Goal: Communication & Community: Answer question/provide support

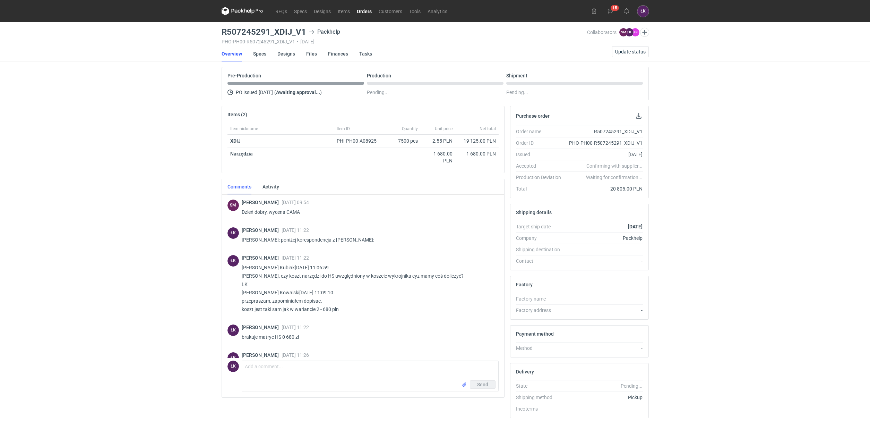
scroll to position [27, 0]
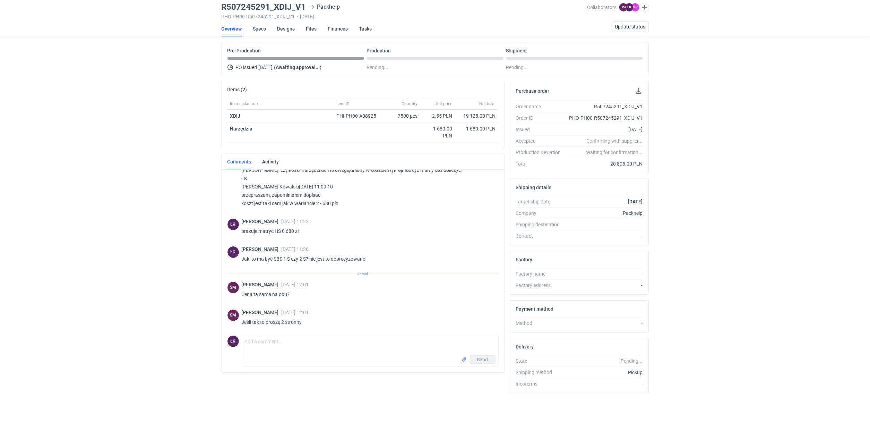
click at [129, 152] on div "RFQs Specs Designs Items Orders Customers Tools Analytics 15 ŁK Łukasz Kowalski…" at bounding box center [435, 185] width 870 height 421
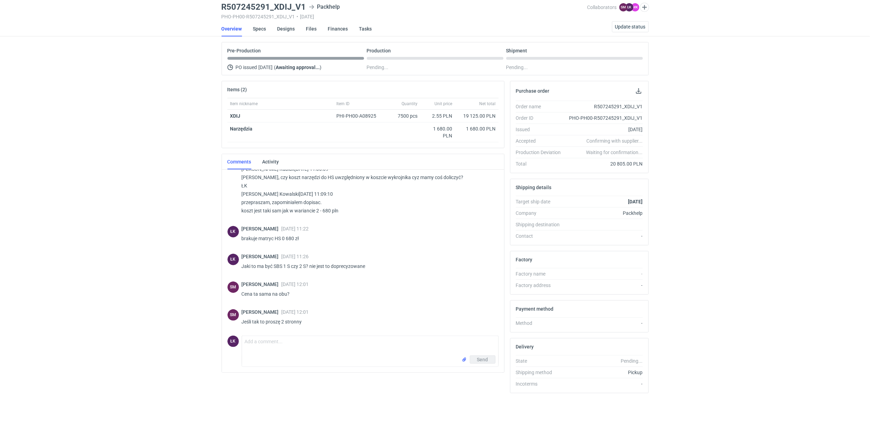
scroll to position [74, 0]
click at [154, 312] on div "RFQs Specs Designs Items Orders Customers Tools Analytics 15 ŁK Łukasz Kowalski…" at bounding box center [435, 185] width 870 height 421
click at [174, 237] on div "RFQs Specs Designs Items Orders Customers Tools Analytics 15 ŁK Łukasz Kowalski…" at bounding box center [435, 185] width 870 height 421
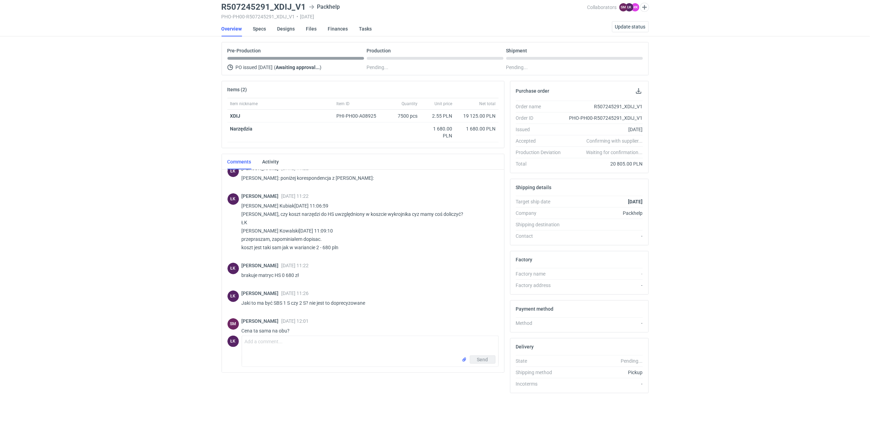
scroll to position [73, 0]
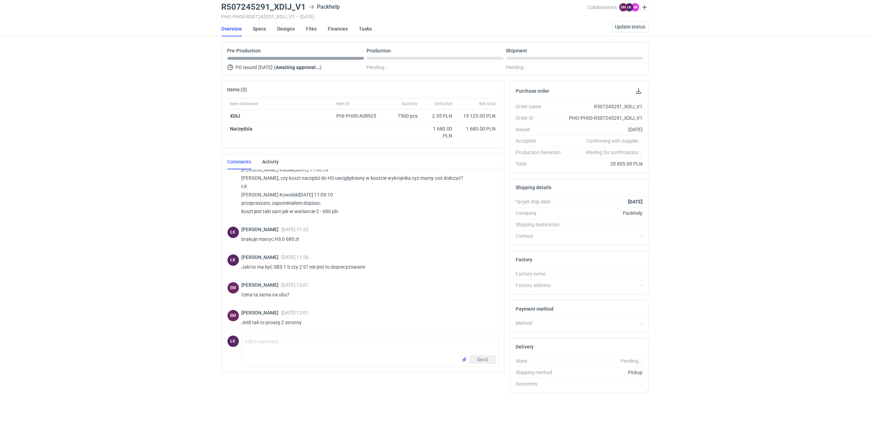
click at [169, 216] on div "RFQs Specs Designs Items Orders Customers Tools Analytics 15 ŁK Łukasz Kowalski…" at bounding box center [435, 185] width 870 height 421
click at [79, 250] on div "RFQs Specs Designs Items Orders Customers Tools Analytics 15 ŁK Łukasz Kowalski…" at bounding box center [435, 185] width 870 height 421
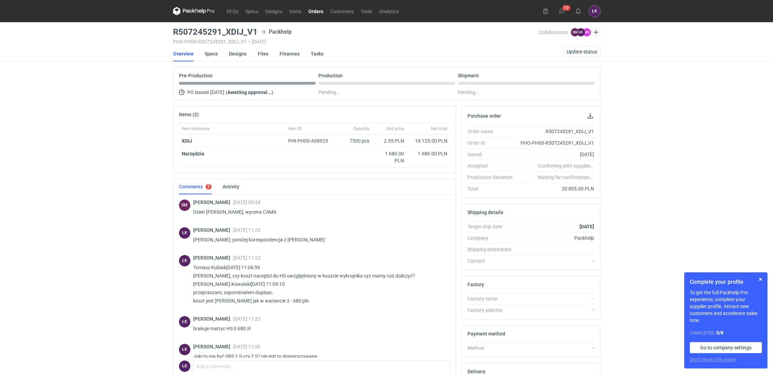
scroll to position [73, 0]
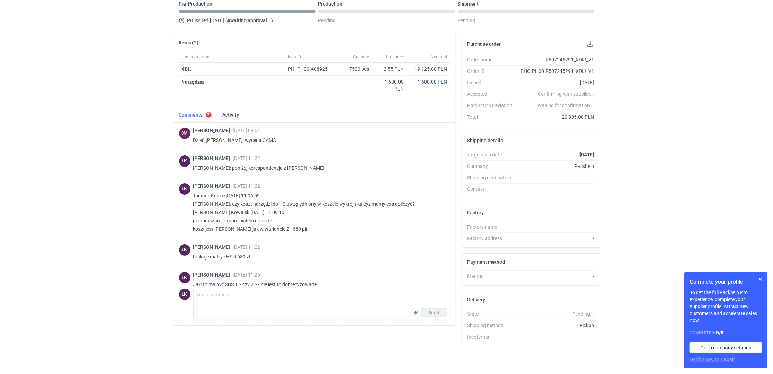
click at [142, 243] on div "RFQs Specs Designs Items Orders Customers Tools Analytics 17 ŁK Łukasz Kowalski…" at bounding box center [386, 115] width 773 height 374
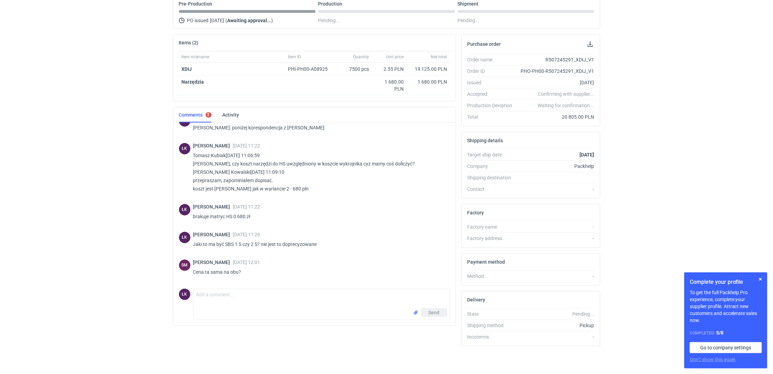
scroll to position [73, 0]
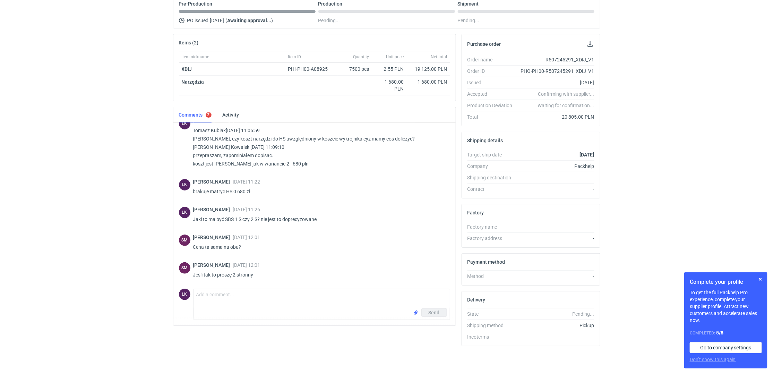
click at [81, 254] on div "RFQs Specs Designs Items Orders Customers Tools Analytics 17 ŁK Łukasz Kowalski…" at bounding box center [386, 115] width 773 height 374
drag, startPoint x: 72, startPoint y: 130, endPoint x: 113, endPoint y: 63, distance: 79.1
click at [72, 129] on div "RFQs Specs Designs Items Orders Customers Tools Analytics 17 ŁK Łukasz Kowalski…" at bounding box center [386, 115] width 773 height 374
click at [94, 200] on div "RFQs Specs Designs Items Orders Customers Tools Analytics 17 ŁK Łukasz Kowalski…" at bounding box center [386, 115] width 773 height 374
click at [58, 181] on div "RFQs Specs Designs Items Orders Customers Tools Analytics 17 ŁK Łukasz Kowalski…" at bounding box center [386, 115] width 773 height 374
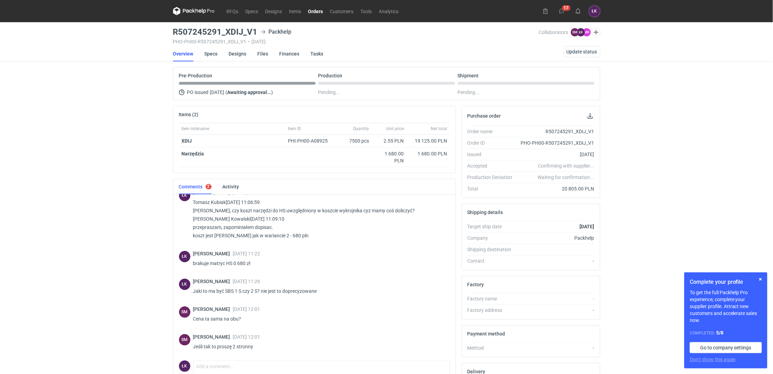
scroll to position [73, 0]
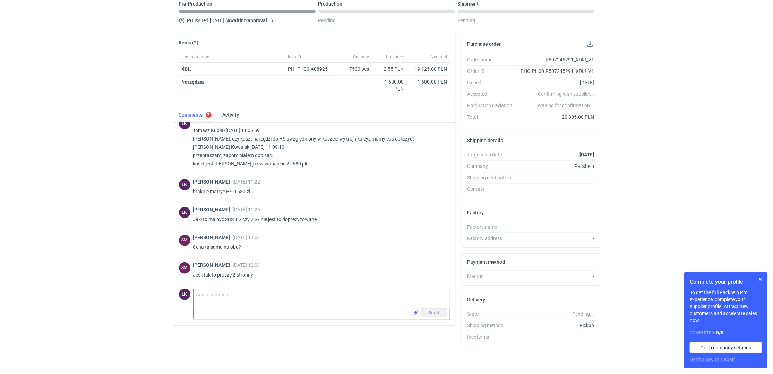
click at [238, 294] on textarea "Comment message" at bounding box center [322, 298] width 256 height 19
paste textarea "Invercote Creato"
type textarea "ok. będzie Invercote Creato 2S"
drag, startPoint x: 263, startPoint y: 293, endPoint x: 219, endPoint y: 295, distance: 44.1
click at [219, 295] on textarea "ok. będzie Invercote Creato 2S" at bounding box center [322, 298] width 256 height 19
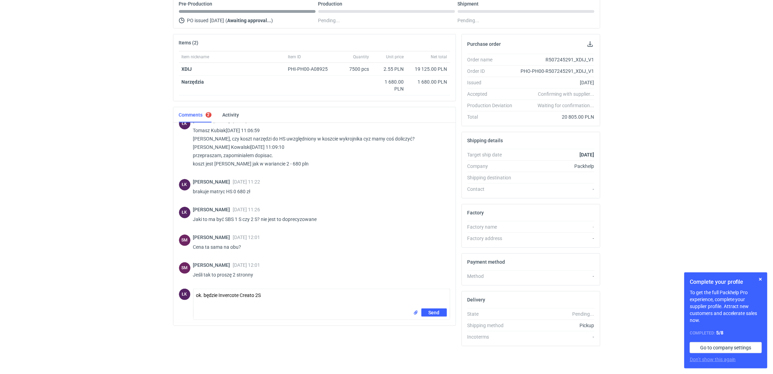
click at [118, 275] on div "RFQs Specs Designs Items Orders Customers Tools Analytics 17 ŁK Łukasz Kowalski…" at bounding box center [386, 115] width 773 height 374
click at [288, 293] on textarea "ok. będzie Invercote Creato 2S" at bounding box center [322, 298] width 256 height 19
click at [439, 312] on span "Send" at bounding box center [434, 312] width 11 height 5
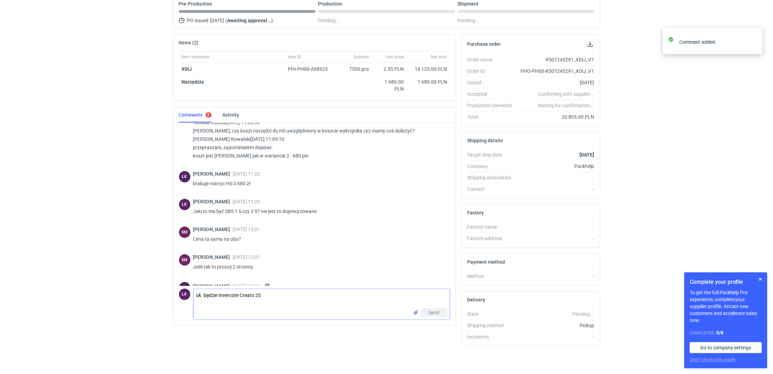
scroll to position [104, 0]
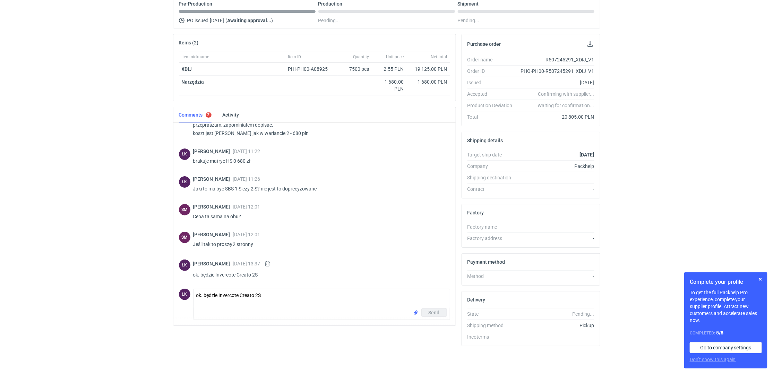
click at [91, 227] on div "RFQs Specs Designs Items Orders Customers Tools Analytics 17 ŁK Łukasz Kowalski…" at bounding box center [386, 115] width 773 height 374
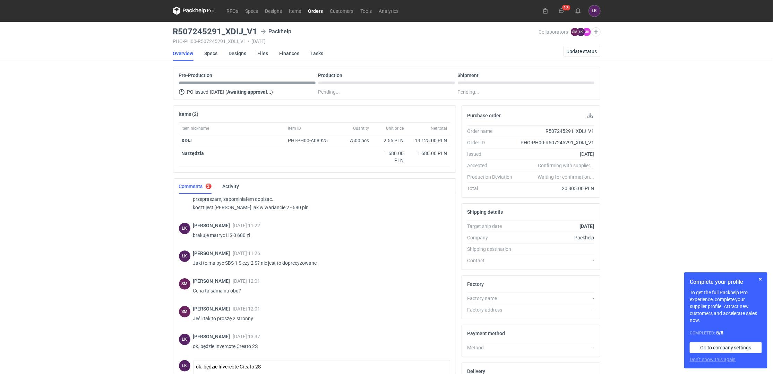
scroll to position [0, 0]
click at [585, 53] on span "Update status" at bounding box center [582, 51] width 31 height 5
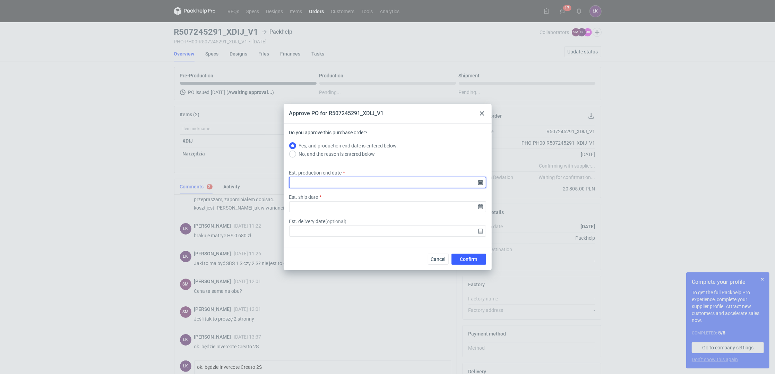
click at [481, 181] on input "Est. production end date" at bounding box center [387, 182] width 197 height 11
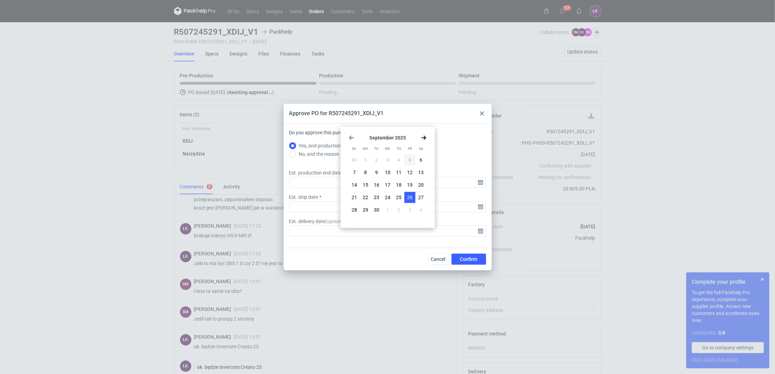
click at [411, 194] on span "26" at bounding box center [410, 197] width 6 height 7
type input "2025-09-26"
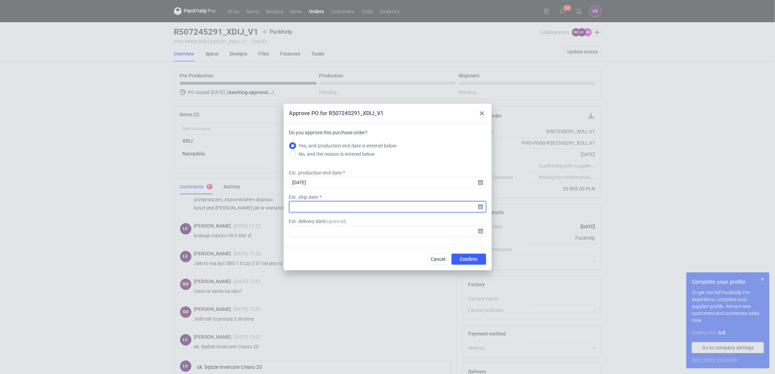
click at [484, 208] on input "Est. ship date" at bounding box center [387, 206] width 197 height 11
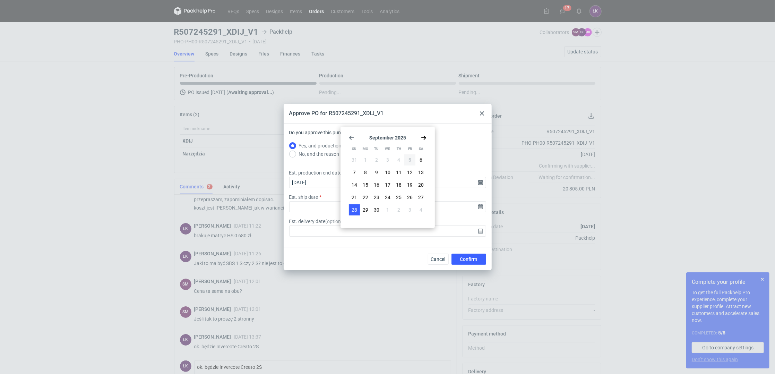
click at [356, 210] on span "28" at bounding box center [355, 209] width 6 height 7
type input "2025-09-28"
click at [471, 257] on span "Confirm" at bounding box center [468, 259] width 17 height 5
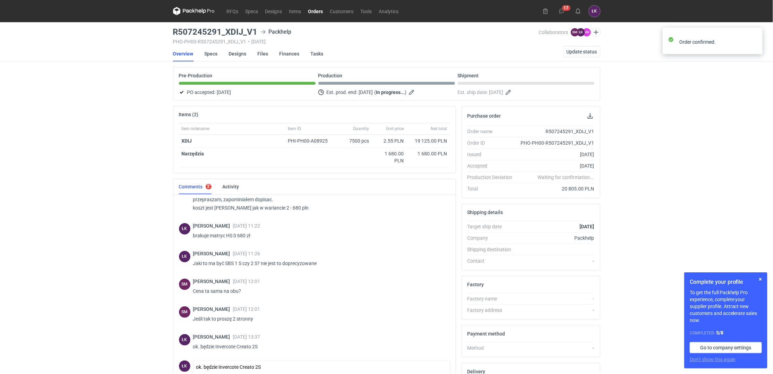
click at [98, 173] on div "RFQs Specs Designs Items Orders Customers Tools Analytics 17 ŁK Łukasz Kowalski…" at bounding box center [386, 187] width 773 height 374
click at [236, 9] on link "RFQs" at bounding box center [232, 11] width 19 height 8
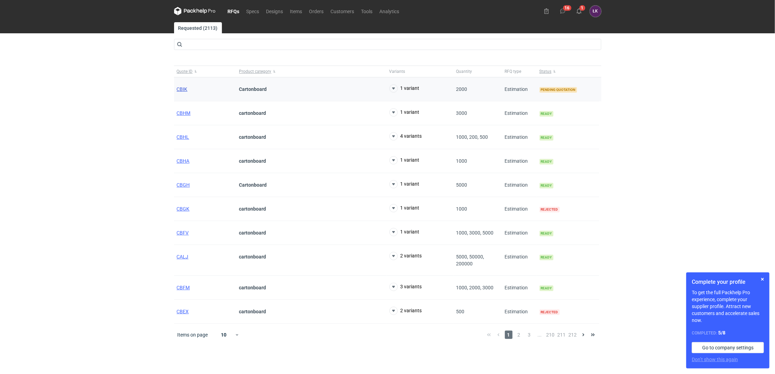
click at [185, 88] on span "CBIK" at bounding box center [182, 89] width 11 height 6
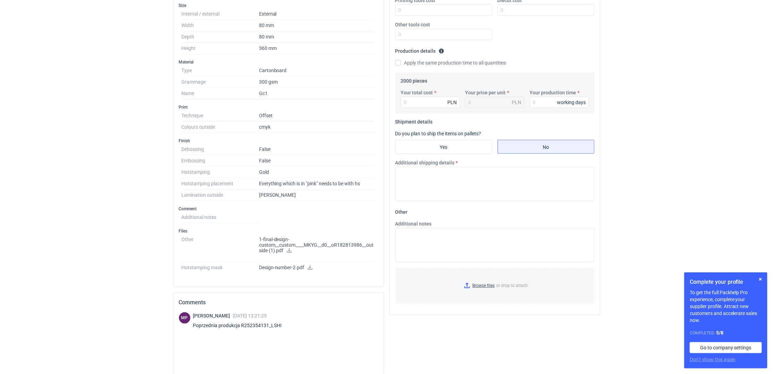
scroll to position [185, 0]
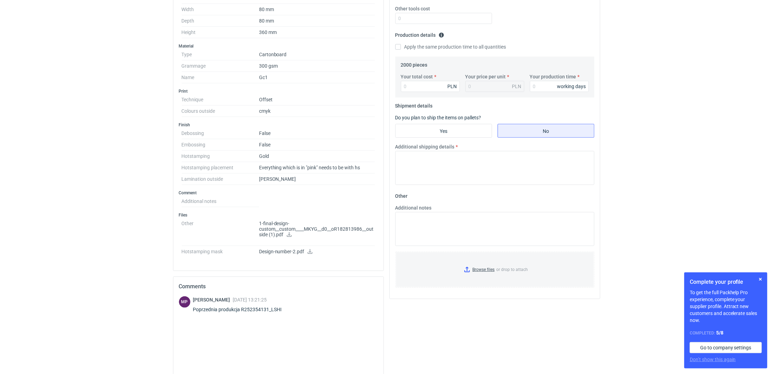
click at [290, 235] on icon at bounding box center [290, 234] width 6 height 5
click at [151, 189] on html "RFQs Specs Designs Items Orders Customers Tools Analytics 16 1 ŁK Łukasz Kowals…" at bounding box center [386, 2] width 773 height 374
drag, startPoint x: 288, startPoint y: 312, endPoint x: 272, endPoint y: 311, distance: 15.6
click at [272, 311] on div "Poprzednia produkcja R252354131_LSHI" at bounding box center [241, 309] width 97 height 7
copy div "LSHI"
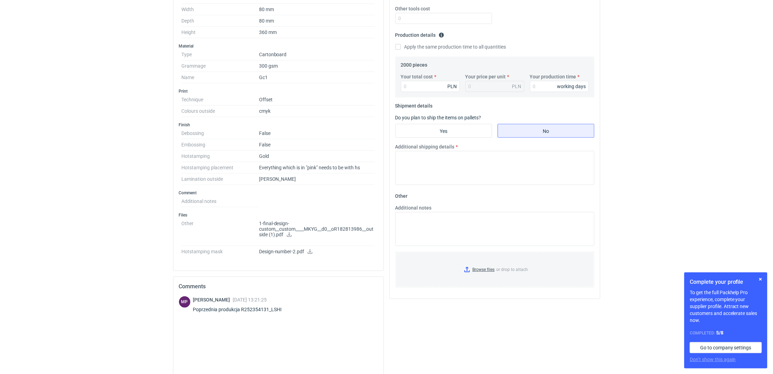
click at [117, 189] on html "RFQs Specs Designs Items Orders Customers Tools Analytics 16 1 ŁK Łukasz Kowals…" at bounding box center [386, 2] width 773 height 374
click at [309, 252] on icon at bounding box center [310, 251] width 5 height 5
click at [146, 189] on html "RFQs Specs Designs Items Orders Customers Tools Analytics 16 1 ŁK Łukasz Kowals…" at bounding box center [386, 2] width 773 height 374
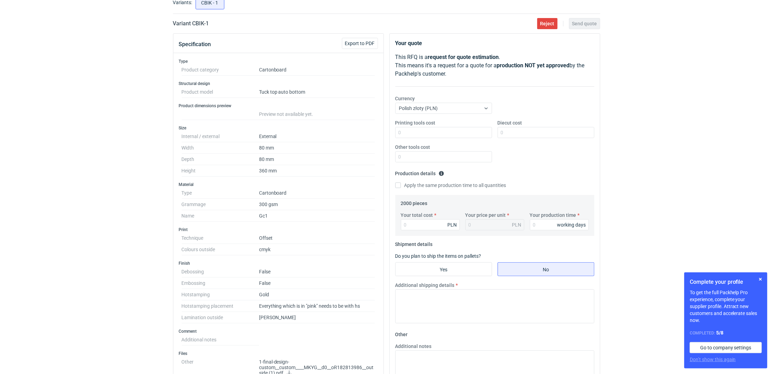
scroll to position [0, 0]
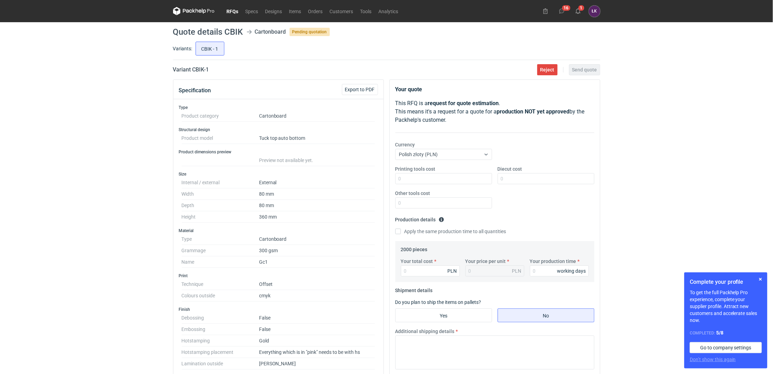
click at [164, 262] on div "RFQs Specs Designs Items Orders Customers Tools Analytics 16 1 ŁK Łukasz Kowals…" at bounding box center [386, 187] width 773 height 374
click at [122, 145] on div "RFQs Specs Designs Items Orders Customers Tools Analytics 16 1 ŁK Łukasz Kowals…" at bounding box center [386, 187] width 773 height 374
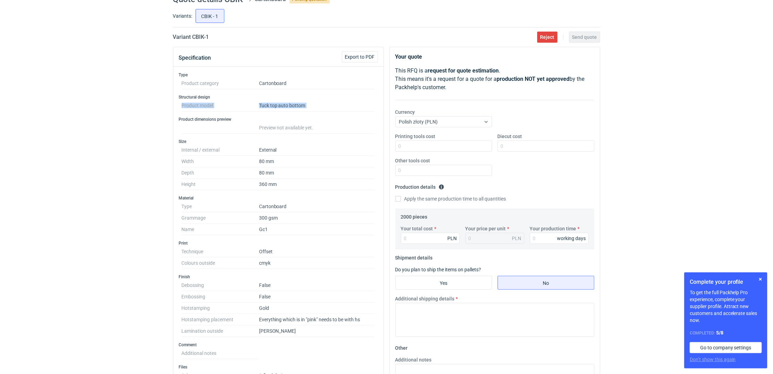
scroll to position [46, 0]
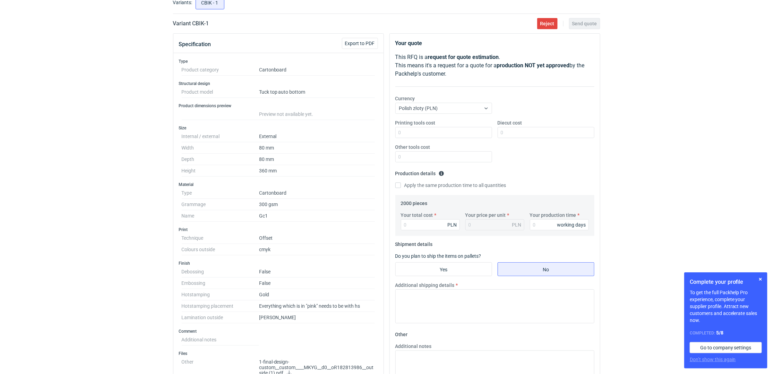
click at [121, 146] on div "RFQs Specs Designs Items Orders Customers Tools Analytics 16 1 ŁK Łukasz Kowals…" at bounding box center [386, 141] width 773 height 374
click at [4, 207] on div "RFQs Specs Designs Items Orders Customers Tools Analytics 16 1 ŁK Łukasz Kowals…" at bounding box center [386, 141] width 773 height 374
click at [81, 163] on div "RFQs Specs Designs Items Orders Customers Tools Analytics 16 1 ŁK Łukasz Kowals…" at bounding box center [386, 141] width 773 height 374
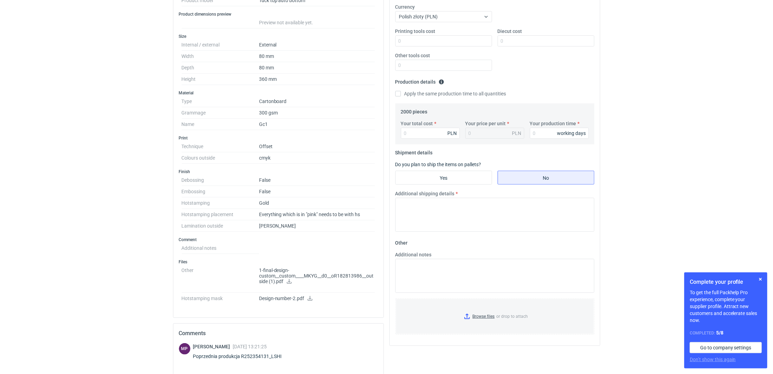
scroll to position [139, 0]
click at [311, 300] on icon at bounding box center [310, 297] width 5 height 5
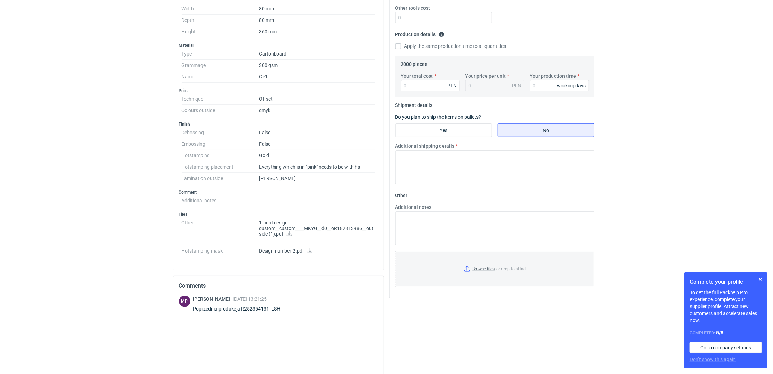
scroll to position [185, 0]
click at [42, 179] on div "RFQs Specs Designs Items Orders Customers Tools Analytics 16 1 ŁK Łukasz Kowals…" at bounding box center [386, 2] width 773 height 374
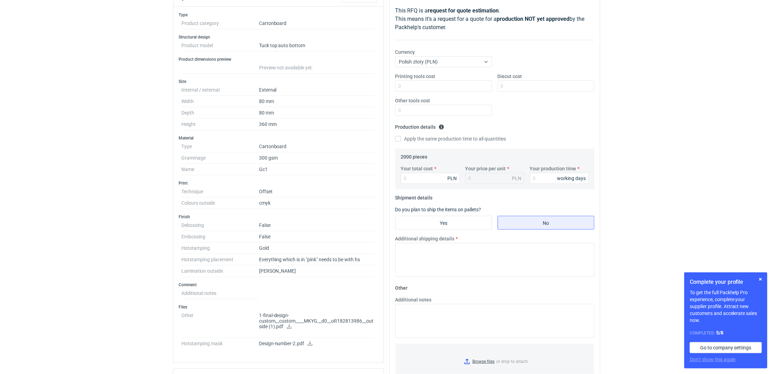
scroll to position [92, 0]
click at [521, 89] on input "Diecut cost" at bounding box center [546, 86] width 97 height 11
type input "0"
click at [405, 119] on div "Printing tools cost Diecut cost 0 Other tools cost" at bounding box center [495, 97] width 205 height 49
click at [406, 114] on input "Other tools cost" at bounding box center [443, 110] width 97 height 11
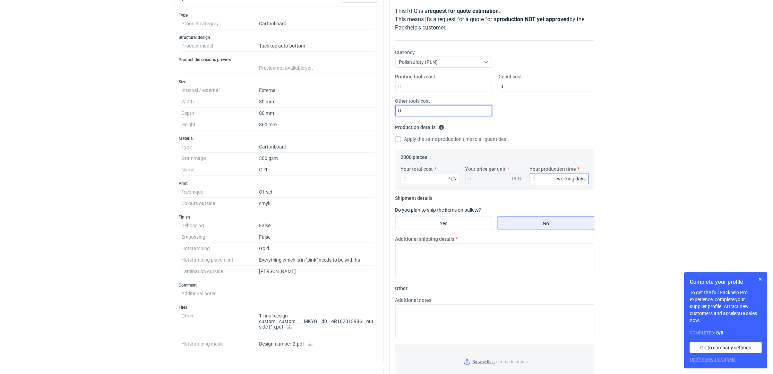
type input "0"
click at [544, 181] on input "Your production time" at bounding box center [559, 178] width 59 height 11
type input "15"
click at [430, 181] on input "Your total cost" at bounding box center [430, 178] width 59 height 11
type input "7180"
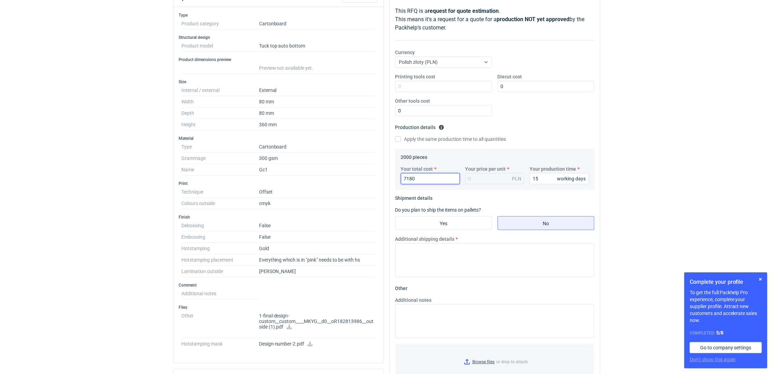
type input "3.59"
type input "7180"
click at [470, 228] on input "Yes" at bounding box center [444, 222] width 96 height 13
radio input "true"
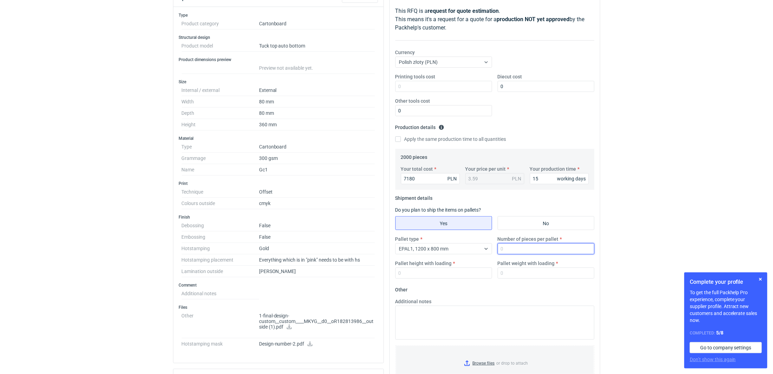
click at [545, 245] on input "Number of pieces per pallet" at bounding box center [546, 248] width 97 height 11
type input "2000"
click at [517, 272] on input "Pallet weight with loading" at bounding box center [546, 272] width 97 height 11
type input "150"
click at [440, 270] on input "Pallet height with loading" at bounding box center [443, 272] width 97 height 11
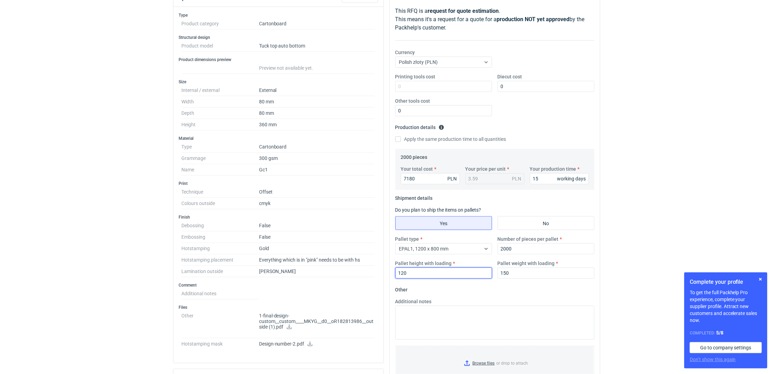
type input "120"
click at [635, 180] on div "RFQs Specs Designs Items Orders Customers Tools Analytics 16 1 ŁK Łukasz Kowals…" at bounding box center [386, 95] width 773 height 374
click at [91, 138] on div "RFQs Specs Designs Items Orders Customers Tools Analytics 16 1 ŁK Łukasz Kowals…" at bounding box center [386, 95] width 773 height 374
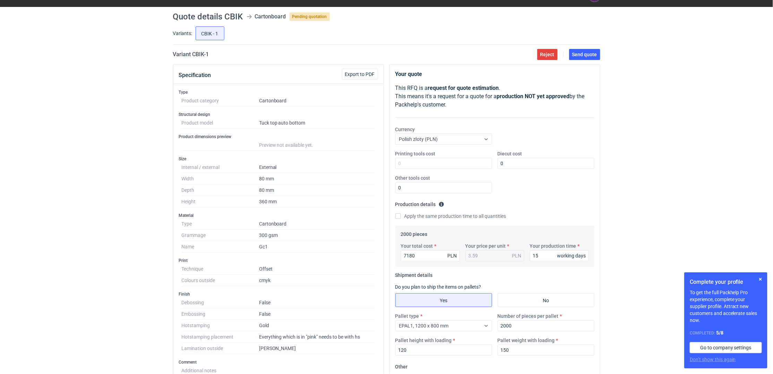
scroll to position [0, 0]
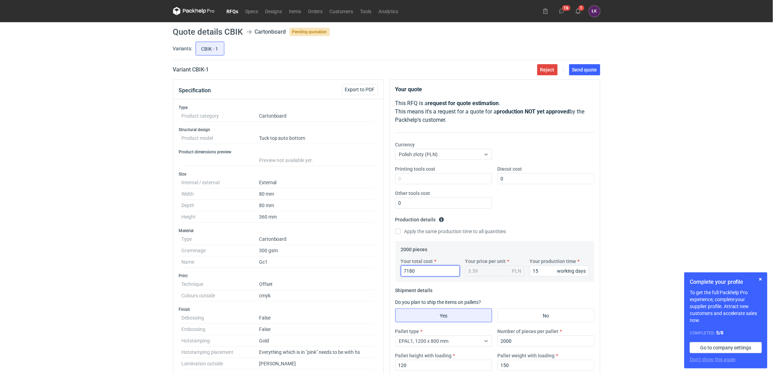
drag, startPoint x: 425, startPoint y: 270, endPoint x: 391, endPoint y: 269, distance: 34.0
click at [396, 270] on div "2000 pieces Your total cost 7180 PLN Your price per unit 3.59 PLN Your producti…" at bounding box center [494, 261] width 199 height 41
type input "7480"
type input "3.74"
type input "7480"
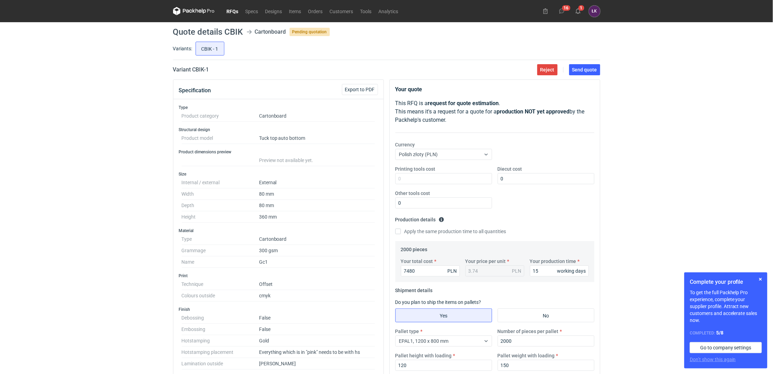
click at [696, 203] on div "RFQs Specs Designs Items Orders Customers Tools Analytics 16 1 ŁK Łukasz Kowals…" at bounding box center [386, 187] width 773 height 374
click at [591, 71] on span "Send quote" at bounding box center [584, 69] width 25 height 5
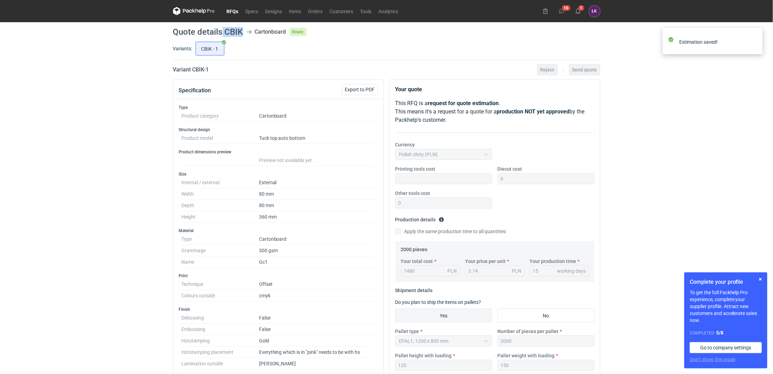
drag, startPoint x: 223, startPoint y: 32, endPoint x: 242, endPoint y: 32, distance: 18.7
click at [242, 32] on h1 "Quote details CBIK" at bounding box center [208, 32] width 70 height 8
click at [241, 32] on h1 "Quote details CBIK" at bounding box center [208, 32] width 70 height 8
drag, startPoint x: 245, startPoint y: 31, endPoint x: 225, endPoint y: 31, distance: 19.4
click at [225, 31] on header "Quote details CBIK Cartonboard Ready" at bounding box center [386, 32] width 427 height 8
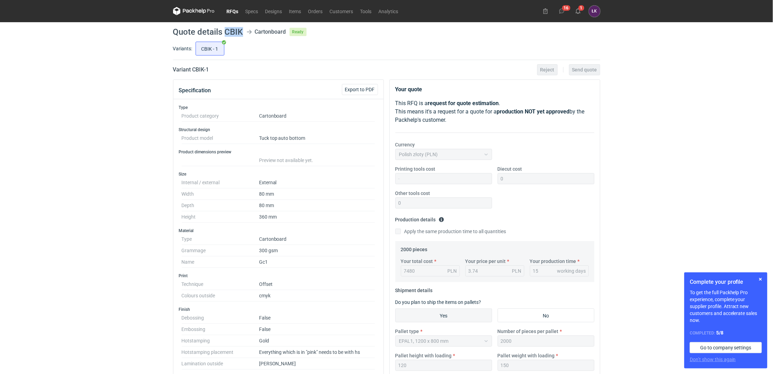
copy h1 "CBIK"
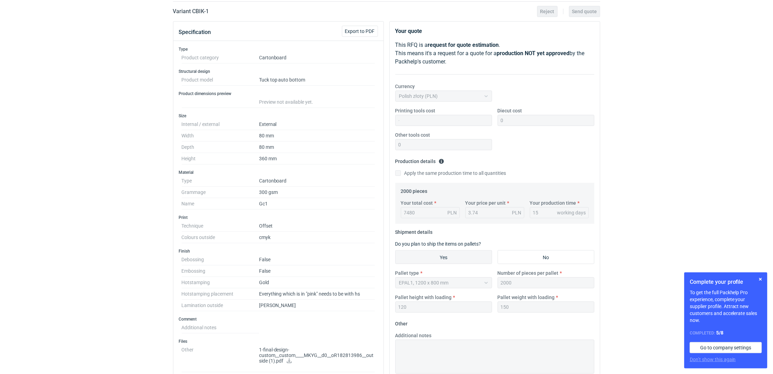
scroll to position [139, 0]
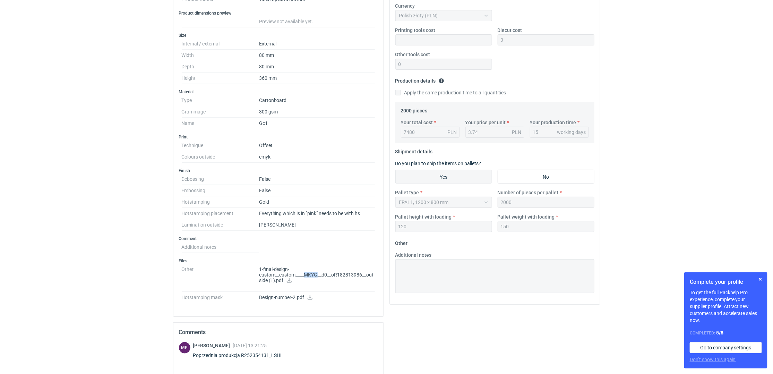
drag, startPoint x: 304, startPoint y: 274, endPoint x: 318, endPoint y: 273, distance: 13.6
click at [318, 273] on p "1-final-design-custom__custom____MKYG__d0__oR182813986__outside (1).pdf" at bounding box center [317, 274] width 116 height 17
copy p "MKYG"
click at [153, 183] on div "RFQs Specs Designs Items Orders Customers Tools Analytics 16 1 ŁK Łukasz Kowals…" at bounding box center [386, 48] width 773 height 374
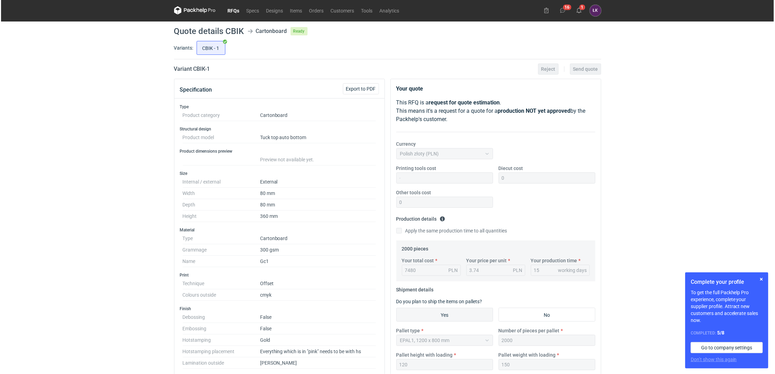
scroll to position [0, 0]
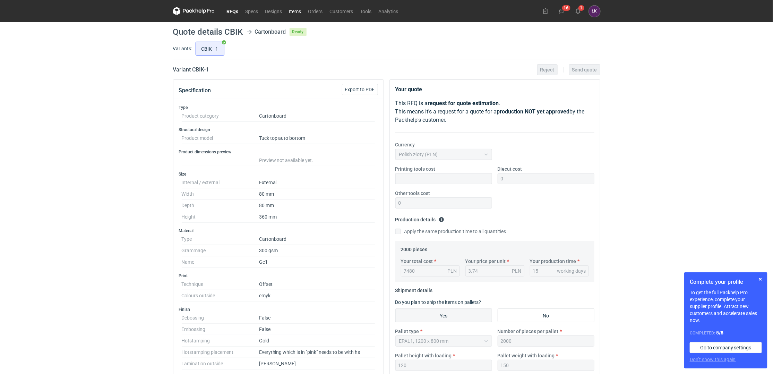
click at [304, 13] on link "Items" at bounding box center [295, 11] width 19 height 8
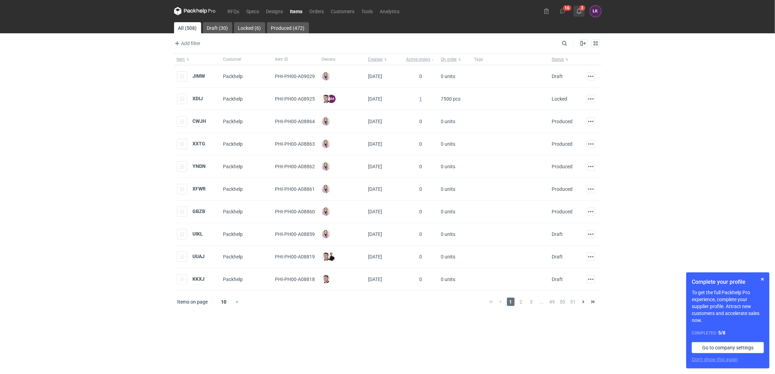
click at [583, 10] on button "3" at bounding box center [579, 11] width 11 height 11
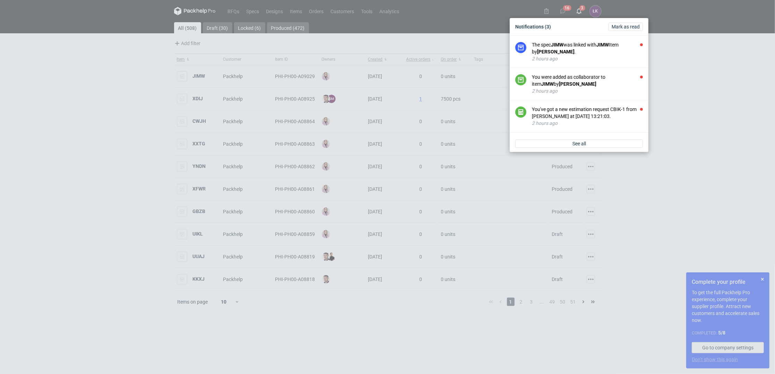
drag, startPoint x: 189, startPoint y: 118, endPoint x: 220, endPoint y: 68, distance: 59.7
click at [189, 116] on div "Notifications (3) Mark as read The spec JIMW was linked with JIMW Item by Klaud…" at bounding box center [387, 187] width 775 height 374
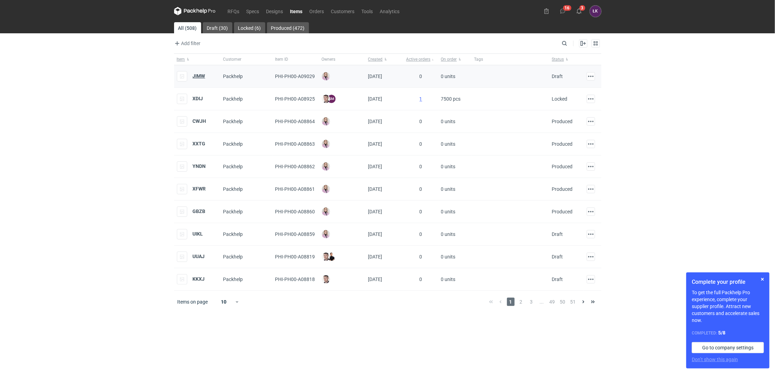
click at [203, 76] on strong "JIMW" at bounding box center [199, 76] width 12 height 6
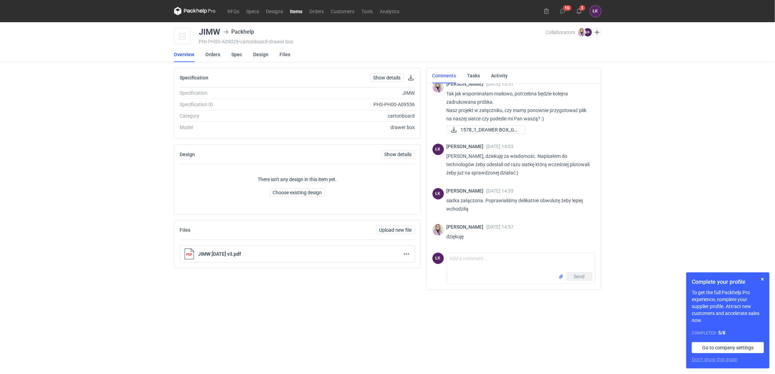
scroll to position [36, 0]
click at [126, 262] on div "RFQs Specs Designs Items Orders Customers Tools Analytics 16 3 ŁK Łukasz Kowals…" at bounding box center [387, 187] width 775 height 374
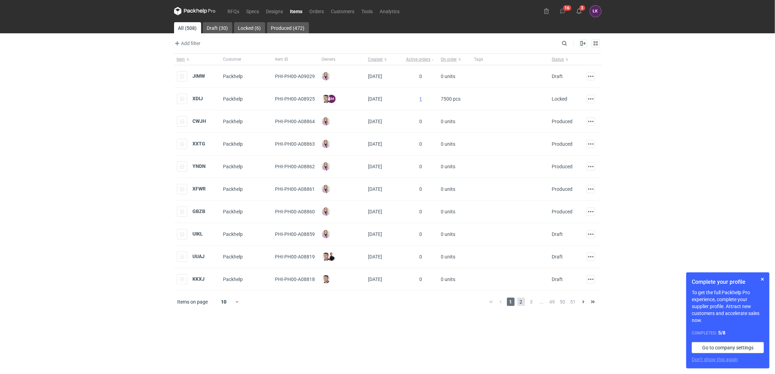
click at [522, 304] on span "2" at bounding box center [522, 302] width 8 height 8
click at [530, 302] on span "3" at bounding box center [532, 302] width 8 height 8
click at [544, 299] on span "4" at bounding box center [542, 302] width 8 height 8
click at [553, 303] on span "5" at bounding box center [553, 302] width 8 height 8
click at [510, 306] on span "1" at bounding box center [511, 302] width 8 height 8
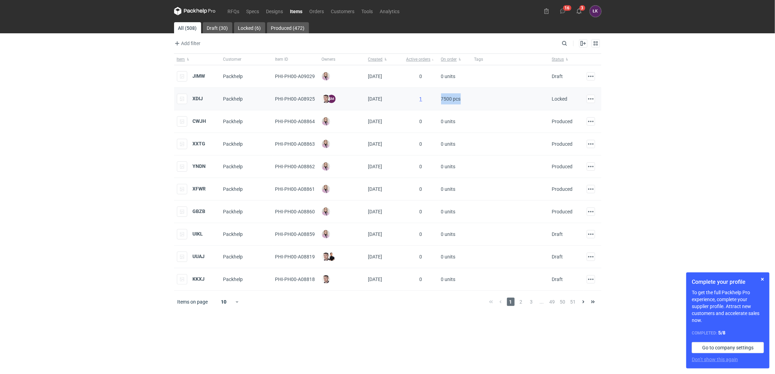
drag, startPoint x: 473, startPoint y: 98, endPoint x: 442, endPoint y: 96, distance: 30.6
click at [442, 96] on div "XDIJ Packhelp PHI-PH00-A08925 Maciej Sikora SM Sebastian Markut 18/08/2025 1 75…" at bounding box center [387, 99] width 427 height 23
click at [442, 96] on span "7500 pcs" at bounding box center [451, 98] width 20 height 11
drag, startPoint x: 442, startPoint y: 96, endPoint x: 471, endPoint y: 99, distance: 29.6
click at [471, 99] on div "XDIJ Packhelp PHI-PH00-A08925 Maciej Sikora SM Sebastian Markut 18/08/2025 1 75…" at bounding box center [387, 99] width 427 height 23
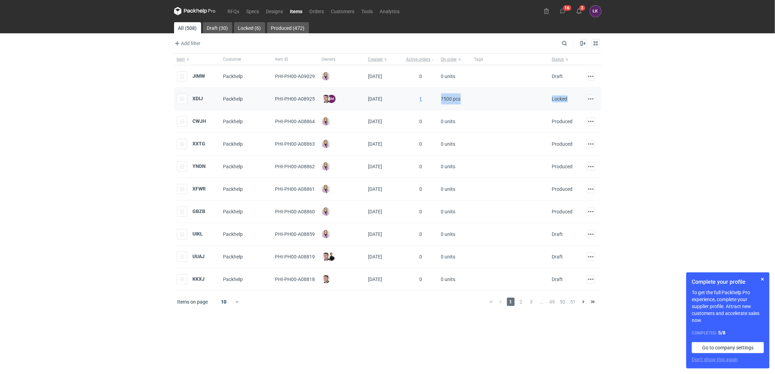
click at [472, 99] on div at bounding box center [511, 99] width 78 height 23
click at [126, 147] on div "RFQs Specs Designs Items Orders Customers Tools Analytics 16 3 ŁK Łukasz Kowals…" at bounding box center [387, 187] width 775 height 374
click at [581, 12] on use at bounding box center [579, 11] width 5 height 6
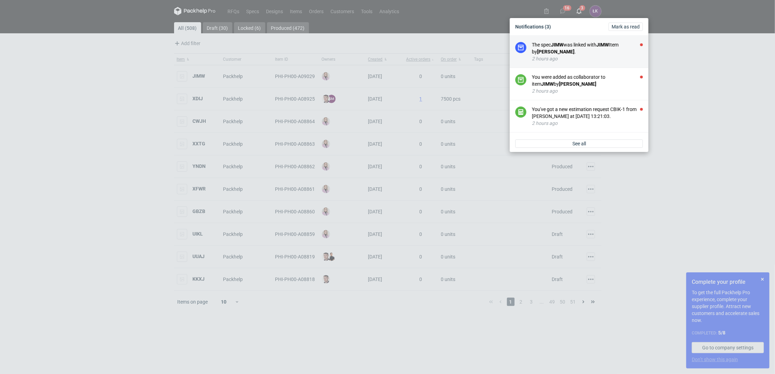
click at [576, 40] on li "The spec JIMW was linked with JIMW Item by Klaudia Wiśniewska . 2 hours ago" at bounding box center [579, 52] width 139 height 32
click at [575, 46] on div "The spec JIMW was linked with JIMW Item by Klaudia Wiśniewska ." at bounding box center [587, 48] width 111 height 14
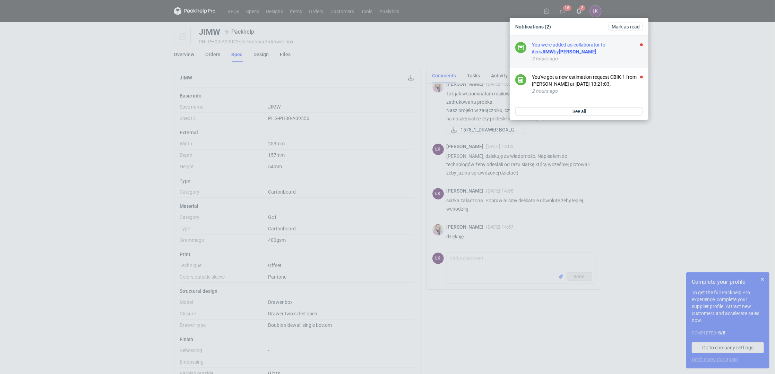
scroll to position [36, 0]
click at [573, 53] on strong "[PERSON_NAME]" at bounding box center [577, 52] width 37 height 6
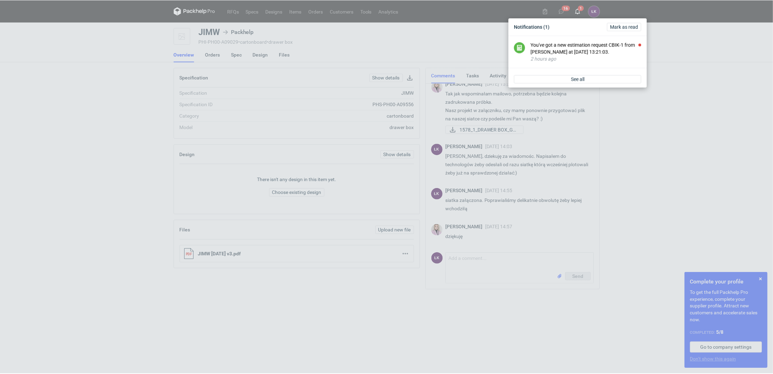
scroll to position [36, 0]
click at [573, 53] on div "You've got a new estimation request CBIK-1 from Michał Palasek at 05 Sep 2025 1…" at bounding box center [587, 48] width 111 height 14
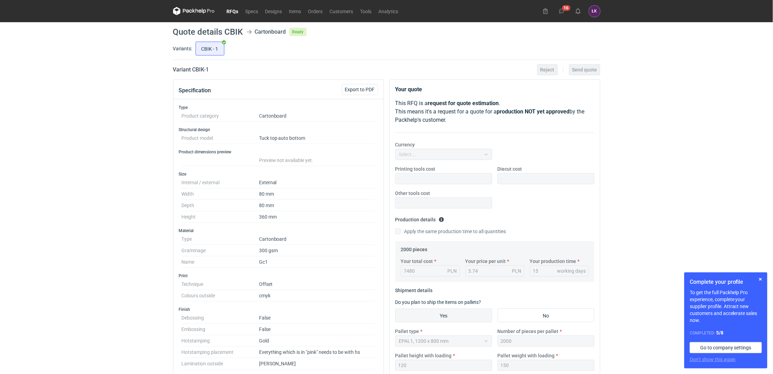
click at [704, 107] on div "RFQs Specs Designs Items Orders Customers Tools Analytics 16 ŁK Łukasz Kowalski…" at bounding box center [386, 187] width 773 height 374
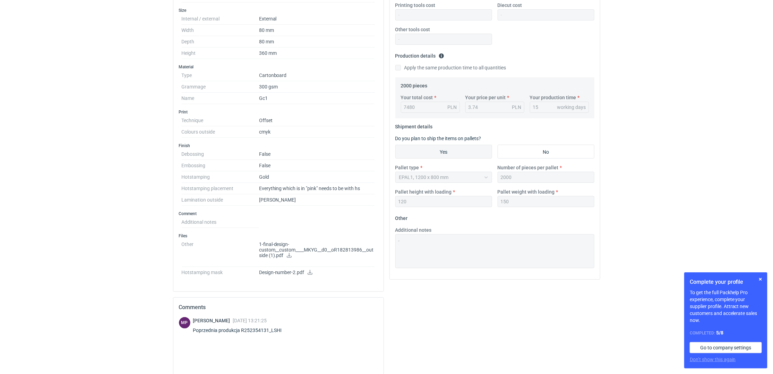
scroll to position [46, 0]
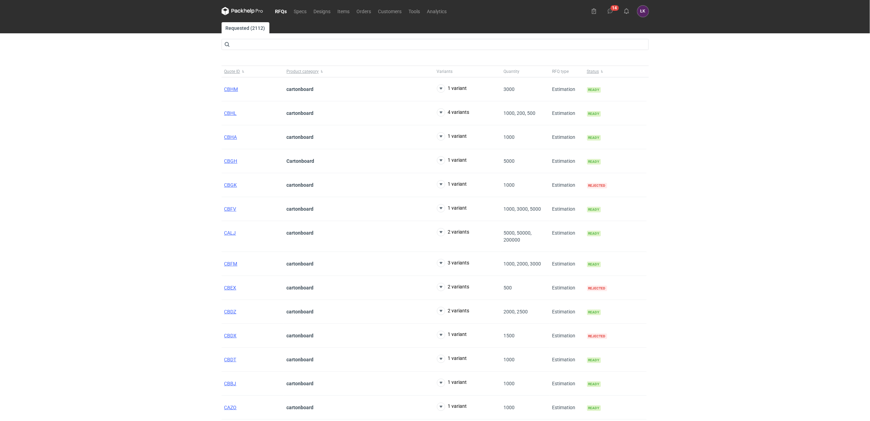
click at [74, 197] on div "RFQs Specs Designs Items Orders Customers Tools Analytics 14 ŁK Łukasz Kowalski…" at bounding box center [435, 210] width 870 height 421
click at [68, 190] on div "RFQs Specs Designs Items Orders Customers Tools Analytics 14 ŁK Łukasz Kowalski…" at bounding box center [435, 210] width 870 height 421
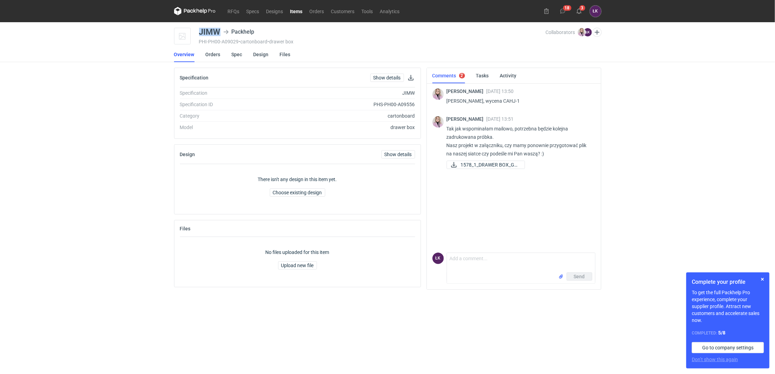
drag, startPoint x: 220, startPoint y: 27, endPoint x: 197, endPoint y: 32, distance: 23.5
click at [197, 32] on main "JIMW Packhelp PHI-PH00-A09029 • cartonboard • drawer box Collaborators Klaudia …" at bounding box center [387, 198] width 433 height 352
copy div "JIMW"
click at [490, 163] on span "1578_1_DRAWER BOX_GC..." at bounding box center [490, 165] width 58 height 8
click at [113, 198] on div "RFQs Specs Designs Items Orders Customers Tools Analytics 16 3 ŁK [PERSON_NAME]…" at bounding box center [387, 187] width 775 height 374
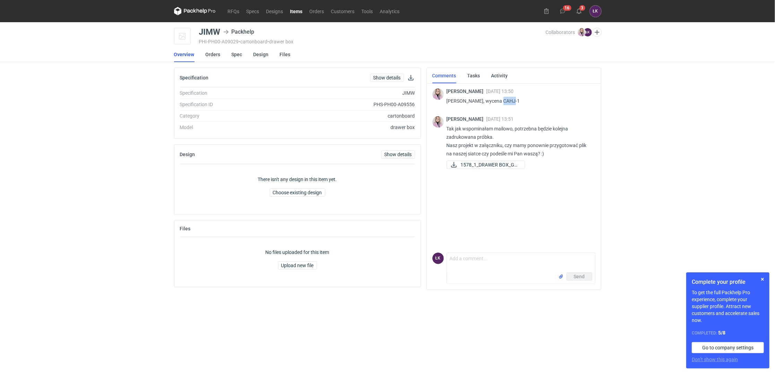
drag, startPoint x: 497, startPoint y: 100, endPoint x: 509, endPoint y: 99, distance: 11.8
click at [509, 99] on p "[PERSON_NAME], wycena CAHJ-1" at bounding box center [518, 101] width 143 height 8
copy p "CAHJ"
click at [474, 163] on span "1578_1_DRAWER BOX_GC..." at bounding box center [490, 165] width 58 height 8
copy p "CAHJ"
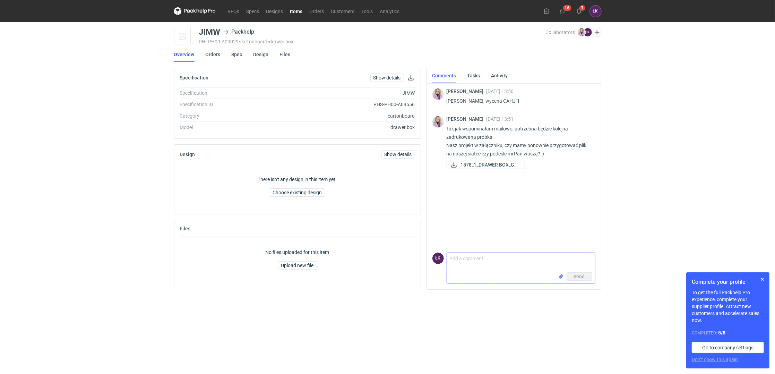
click at [506, 256] on textarea "Comment message" at bounding box center [521, 262] width 148 height 19
click at [462, 260] on textarea "Comment message" at bounding box center [521, 262] width 148 height 19
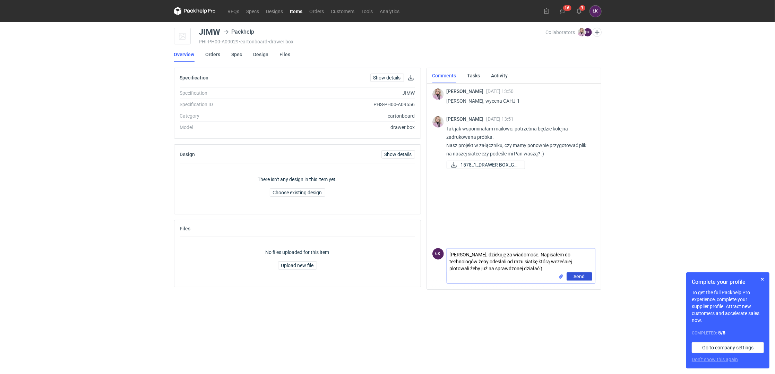
type textarea "[PERSON_NAME], dziekuję za wiadomośc. Napisałem do technologów żeby odesłali od…"
drag, startPoint x: 579, startPoint y: 276, endPoint x: 513, endPoint y: 267, distance: 66.5
click at [489, 275] on div "Send" at bounding box center [521, 277] width 148 height 11
click at [513, 267] on textarea "[PERSON_NAME], dziekuję za wiadomośc. Napisałem do technologów żeby odesłali od…" at bounding box center [521, 260] width 148 height 24
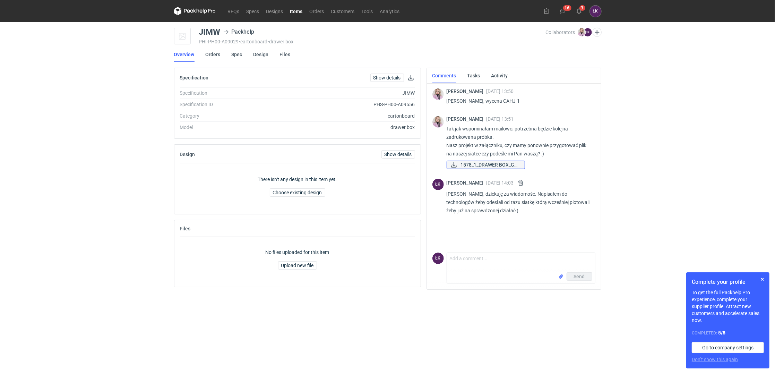
click at [495, 164] on span "1578_1_DRAWER BOX_GC..." at bounding box center [490, 165] width 58 height 8
click at [316, 12] on link "Orders" at bounding box center [317, 11] width 22 height 8
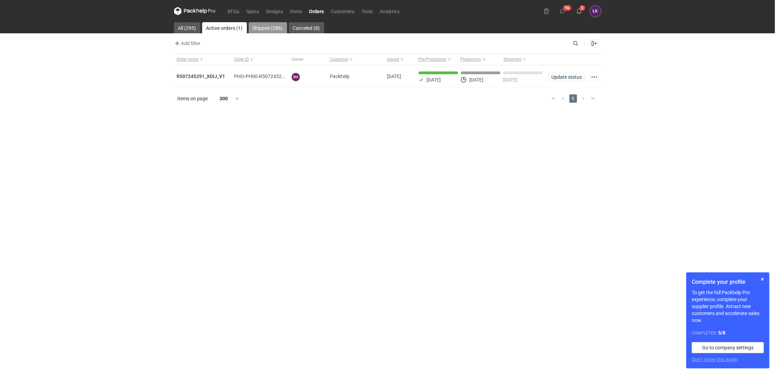
click at [266, 26] on link "Shipped (286)" at bounding box center [268, 27] width 39 height 11
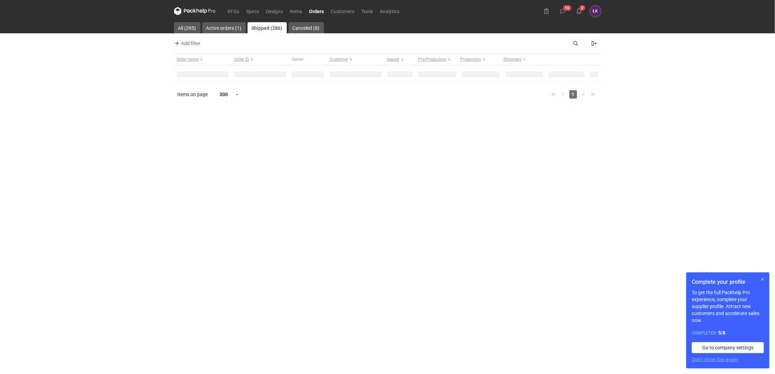
click at [763, 280] on button "button" at bounding box center [763, 279] width 8 height 8
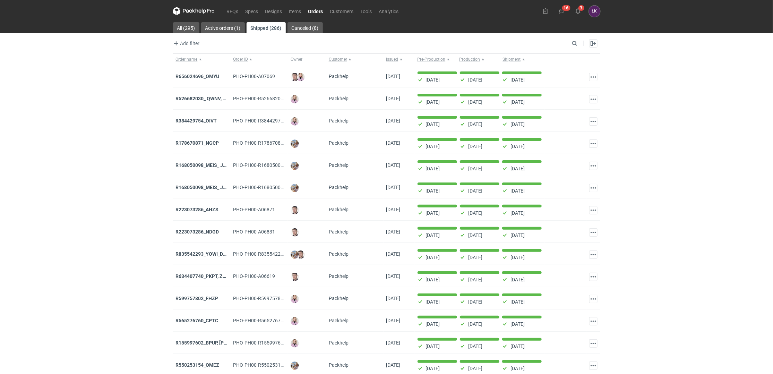
scroll to position [1088, 0]
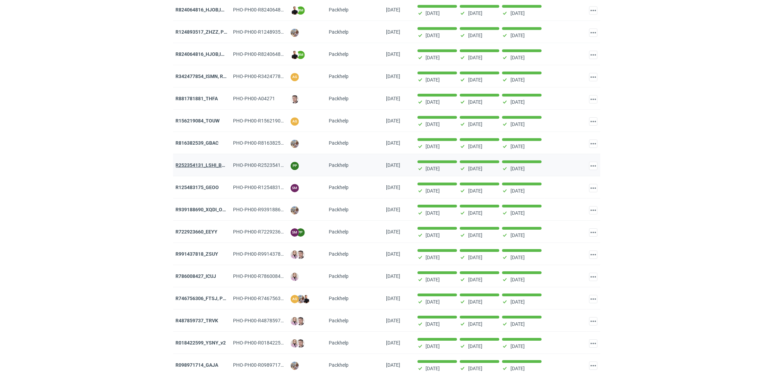
click at [215, 168] on strong "R252354131_LSHI_BKKC" at bounding box center [204, 165] width 56 height 6
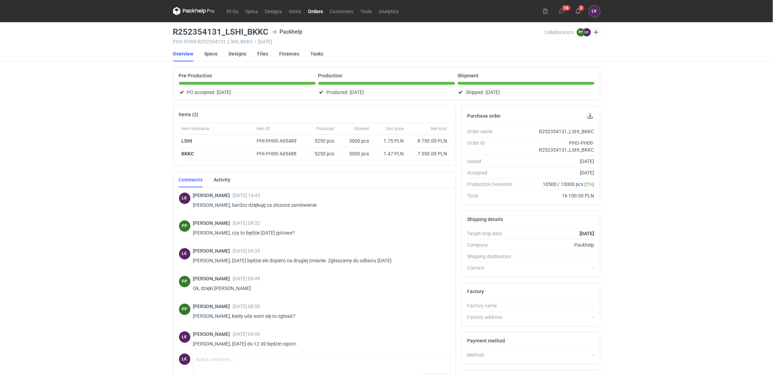
scroll to position [32, 0]
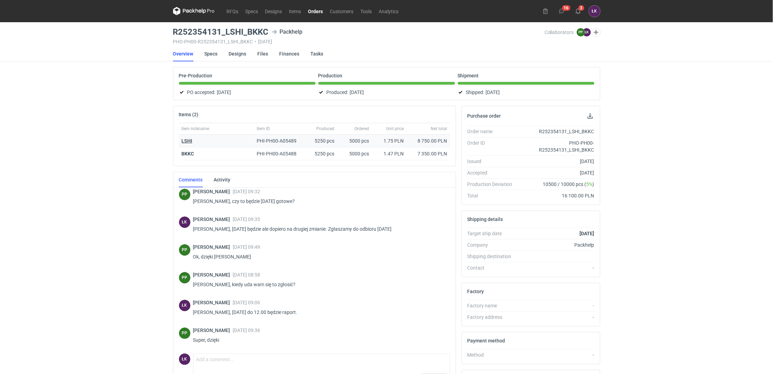
click at [186, 141] on strong "LSHI" at bounding box center [187, 141] width 11 height 6
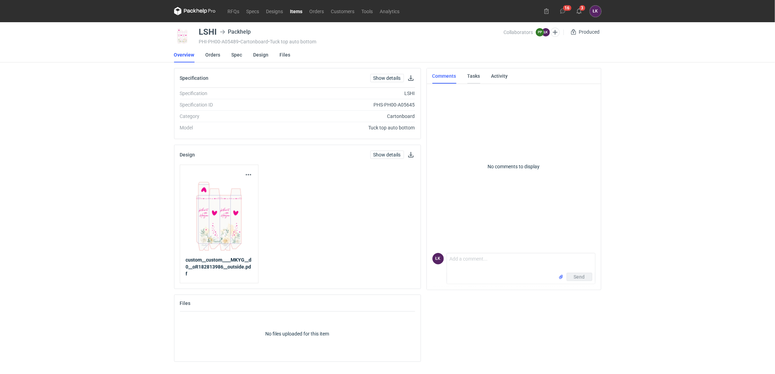
click at [474, 77] on link "Tasks" at bounding box center [474, 75] width 13 height 15
click at [443, 78] on link "Comments" at bounding box center [445, 75] width 24 height 15
click at [237, 57] on link "Spec" at bounding box center [237, 54] width 11 height 15
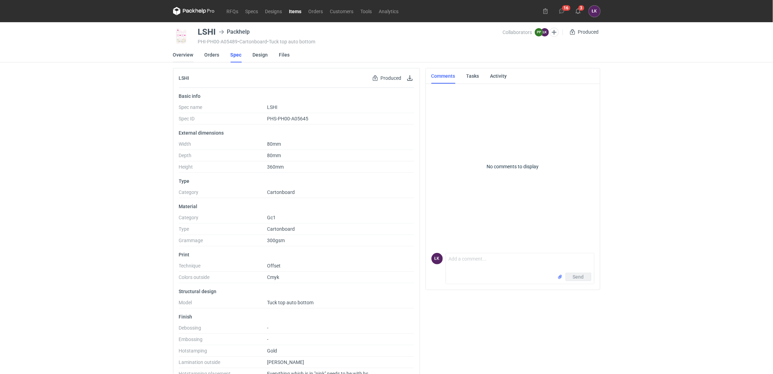
click at [188, 58] on link "Overview" at bounding box center [183, 54] width 20 height 15
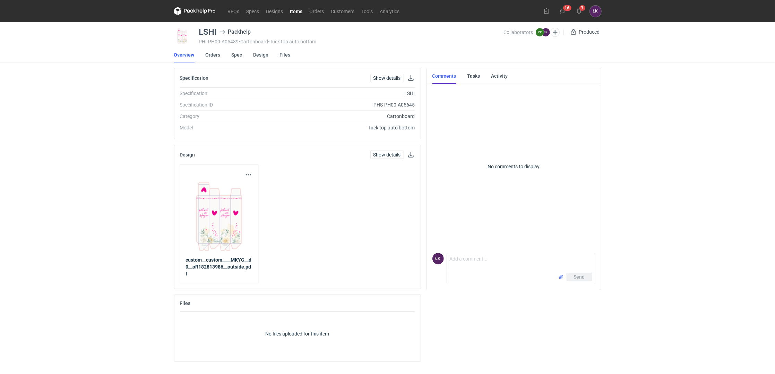
click at [440, 78] on link "Comments" at bounding box center [445, 75] width 24 height 15
click at [474, 77] on link "Tasks" at bounding box center [474, 75] width 13 height 15
click at [501, 74] on link "Activity" at bounding box center [500, 75] width 17 height 15
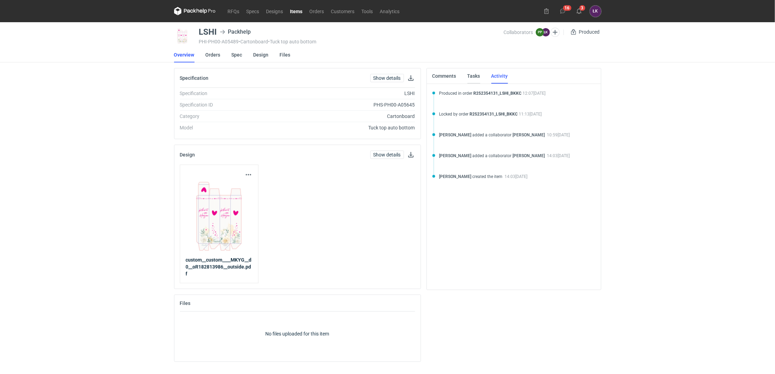
click at [474, 79] on link "Tasks" at bounding box center [474, 75] width 13 height 15
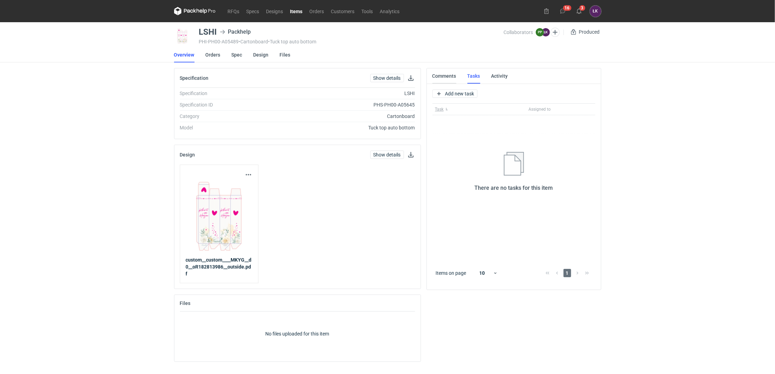
click at [441, 79] on link "Comments" at bounding box center [445, 75] width 24 height 15
click at [210, 57] on link "Orders" at bounding box center [213, 54] width 15 height 15
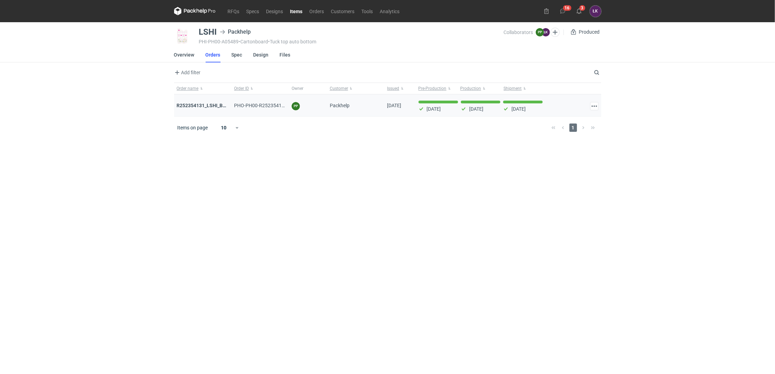
click at [204, 110] on div "R252354131_LSHI_BKKC" at bounding box center [203, 105] width 58 height 22
click at [205, 103] on strong "R252354131_LSHI_BKKC" at bounding box center [205, 106] width 56 height 6
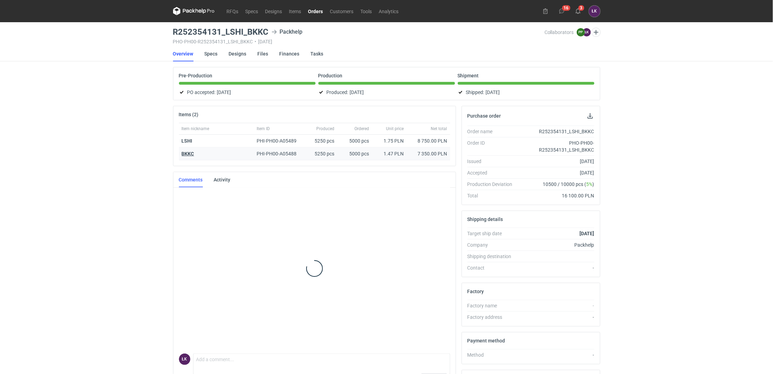
scroll to position [32, 0]
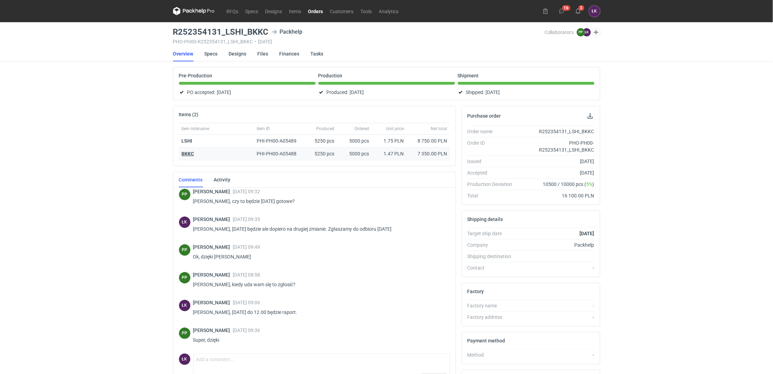
click at [184, 154] on strong "BKKC" at bounding box center [188, 154] width 12 height 6
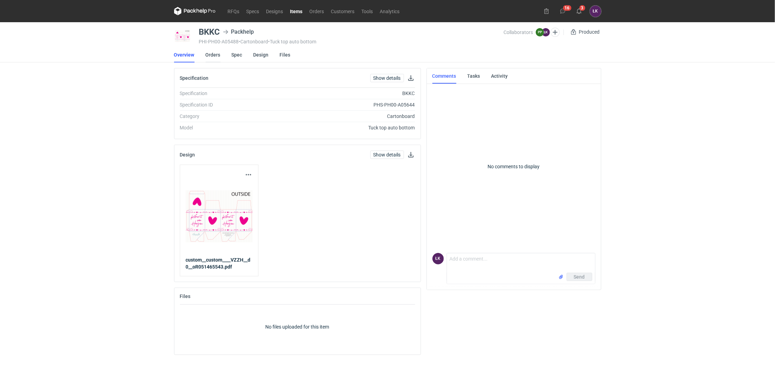
click at [212, 55] on link "Orders" at bounding box center [213, 54] width 15 height 15
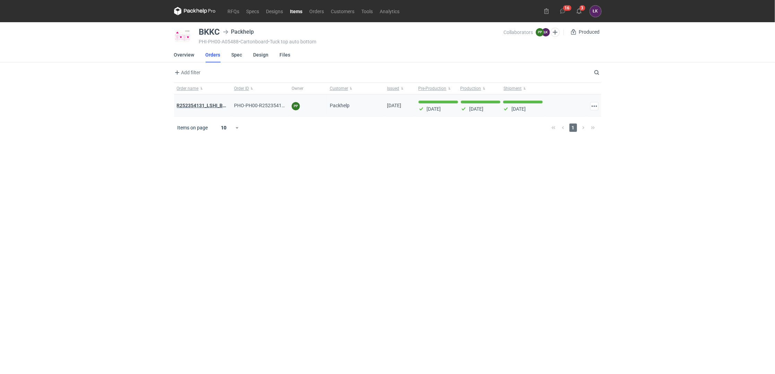
click at [216, 107] on strong "R252354131_LSHI_BKKC" at bounding box center [205, 106] width 56 height 6
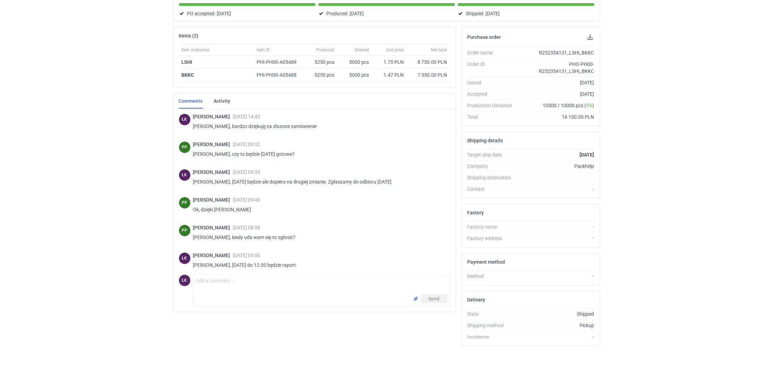
click at [137, 161] on div "RFQs Specs Designs Items Orders Customers Tools Analytics 16 3 ŁK Łukasz Kowals…" at bounding box center [386, 108] width 773 height 374
drag, startPoint x: 199, startPoint y: 59, endPoint x: 179, endPoint y: 59, distance: 20.1
click at [179, 59] on div "LSHI" at bounding box center [216, 62] width 75 height 13
copy strong "LSHI"
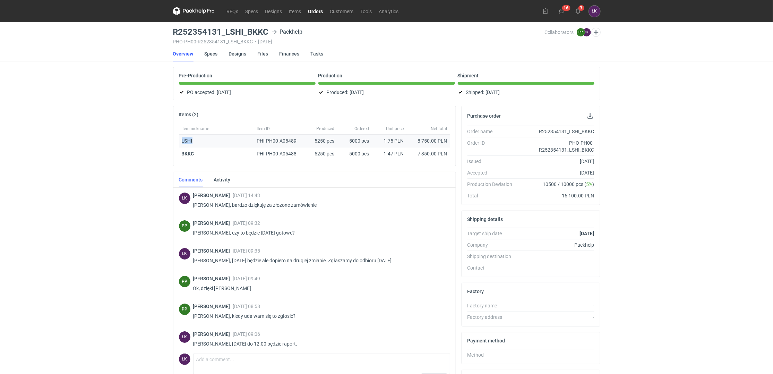
click at [187, 138] on strong "LSHI" at bounding box center [187, 141] width 11 height 6
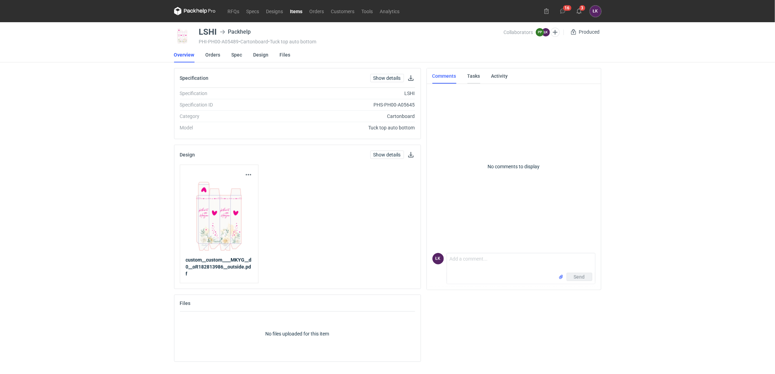
click at [472, 74] on link "Tasks" at bounding box center [474, 75] width 13 height 15
click at [442, 78] on link "Comments" at bounding box center [445, 75] width 24 height 15
click at [240, 62] on link "Spec" at bounding box center [237, 54] width 11 height 15
drag, startPoint x: 90, startPoint y: 83, endPoint x: 92, endPoint y: 76, distance: 6.8
click at [88, 84] on div "RFQs Specs Designs Items Orders Customers Tools Analytics 16 3 ŁK Łukasz Kowals…" at bounding box center [387, 187] width 775 height 374
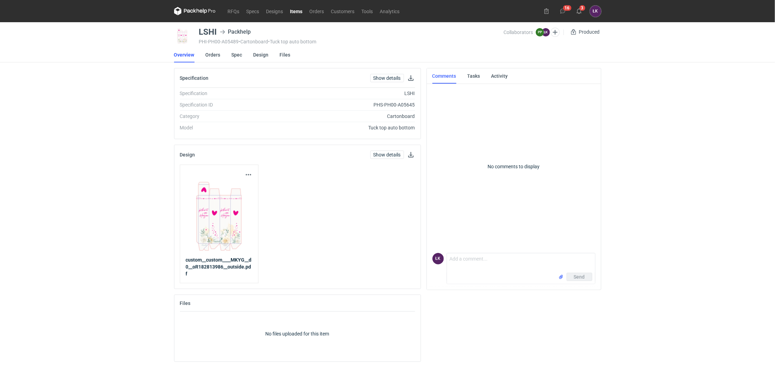
click at [74, 236] on div "RFQs Specs Designs Items Orders Customers Tools Analytics 16 3 ŁK Łukasz Kowals…" at bounding box center [387, 187] width 775 height 374
click at [29, 188] on div "RFQs Specs Designs Items Orders Customers Tools Analytics 16 3 ŁK Łukasz Kowals…" at bounding box center [387, 187] width 775 height 374
click at [230, 10] on link "RFQs" at bounding box center [233, 11] width 19 height 8
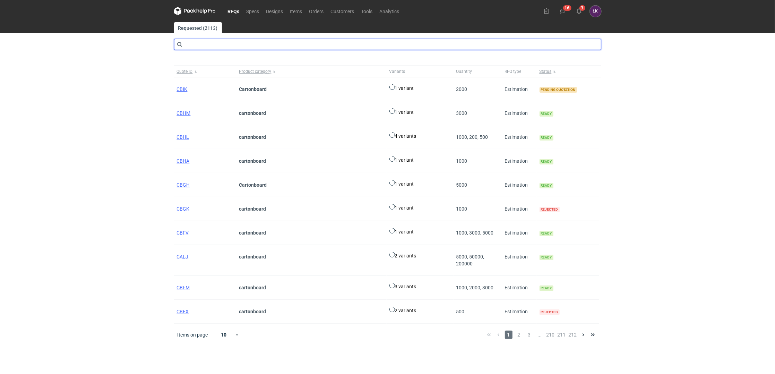
click at [233, 47] on input "text" at bounding box center [387, 44] width 427 height 11
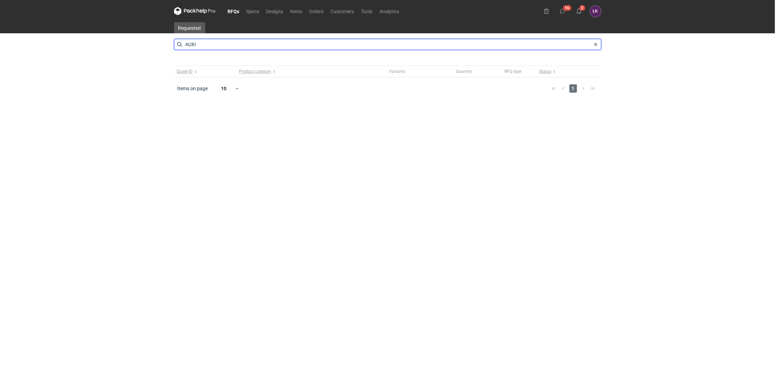
type input "AUXI"
click at [161, 161] on div "RFQs Specs Designs Items Orders Customers Tools Analytics 16 3 ŁK Łukasz Kowals…" at bounding box center [387, 187] width 775 height 374
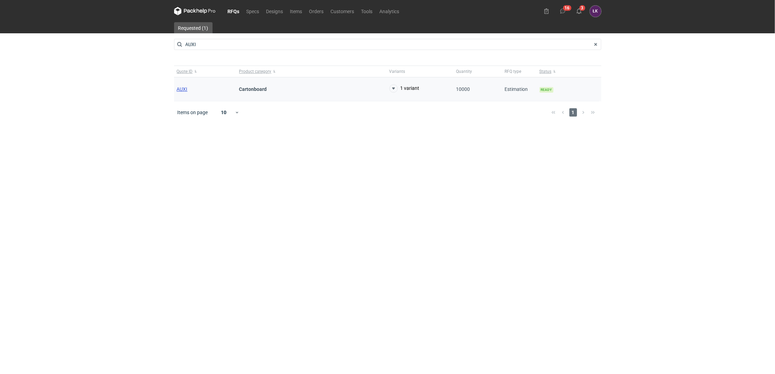
click at [182, 88] on span "AUXI" at bounding box center [182, 89] width 11 height 6
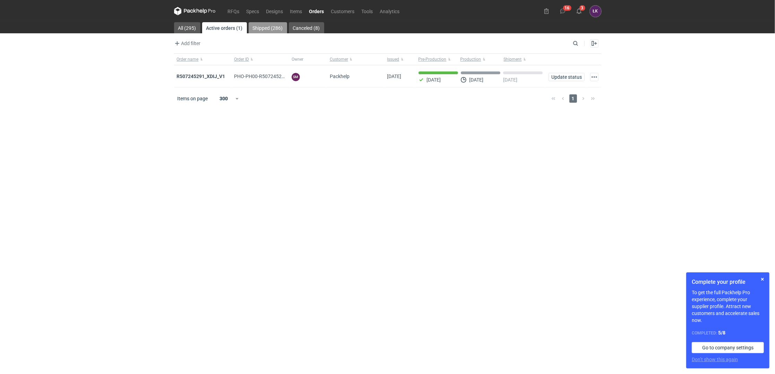
click at [273, 23] on link "Shipped (286)" at bounding box center [268, 27] width 39 height 11
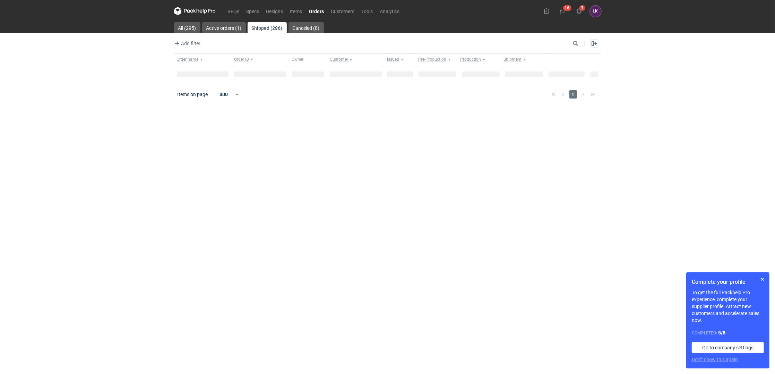
click at [97, 127] on div "RFQs Specs Designs Items Orders Customers Tools Analytics 16 3 ŁK Łukasz Kowals…" at bounding box center [387, 187] width 775 height 374
click at [46, 145] on div "RFQs Specs Designs Items Orders Customers Tools Analytics 16 3 ŁK Łukasz Kowals…" at bounding box center [387, 187] width 775 height 374
click at [32, 165] on div "RFQs Specs Designs Items Orders Customers Tools Analytics 16 3 ŁK Łukasz Kowals…" at bounding box center [387, 187] width 775 height 374
click at [65, 144] on div "RFQs Specs Designs Items Orders Customers Tools Analytics 16 3 ŁK Łukasz Kowals…" at bounding box center [387, 187] width 775 height 374
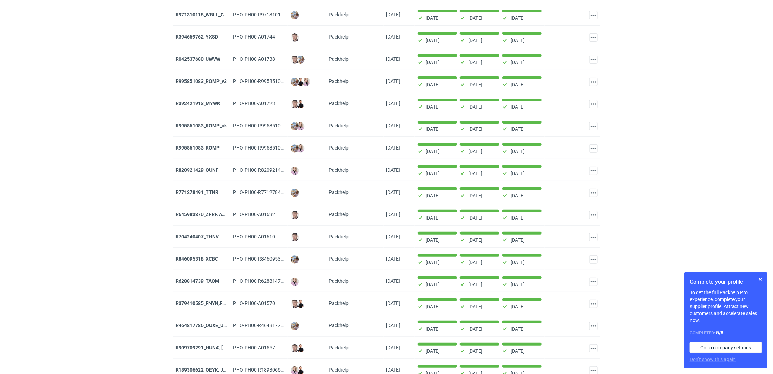
scroll to position [5295, 0]
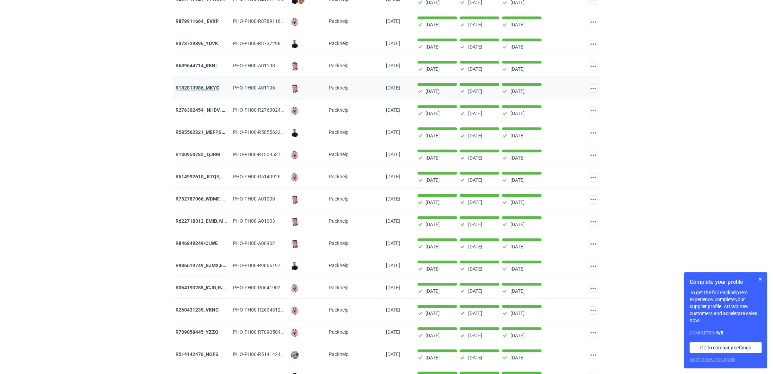
click at [212, 91] on strong "R182813986_MKYG" at bounding box center [198, 88] width 44 height 6
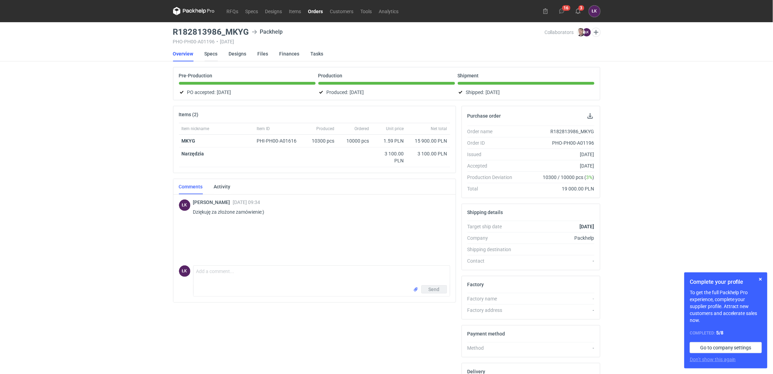
click at [210, 53] on link "Specs" at bounding box center [211, 53] width 13 height 15
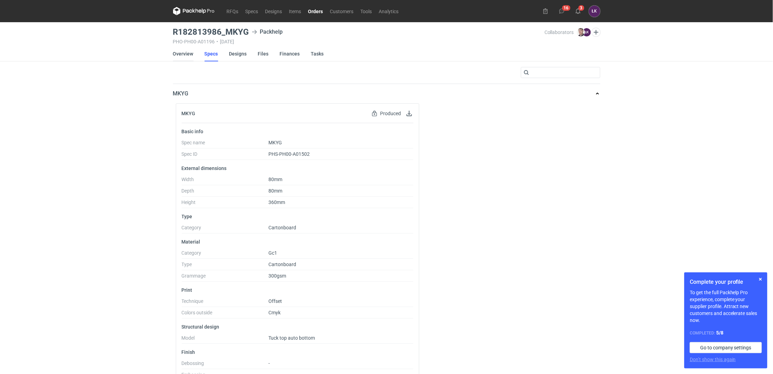
click at [183, 52] on link "Overview" at bounding box center [183, 53] width 20 height 15
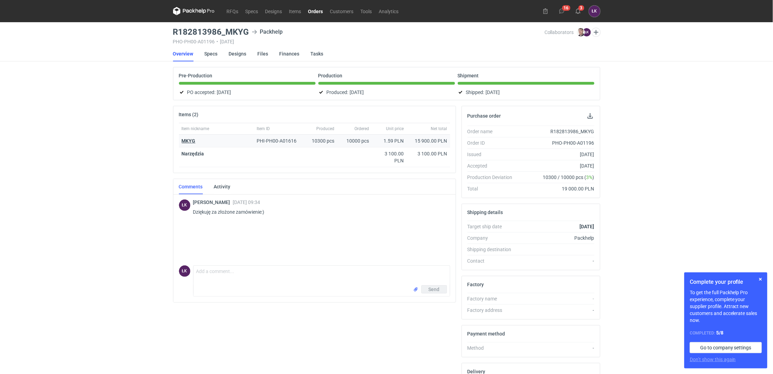
click at [189, 139] on strong "MKYG" at bounding box center [189, 141] width 14 height 6
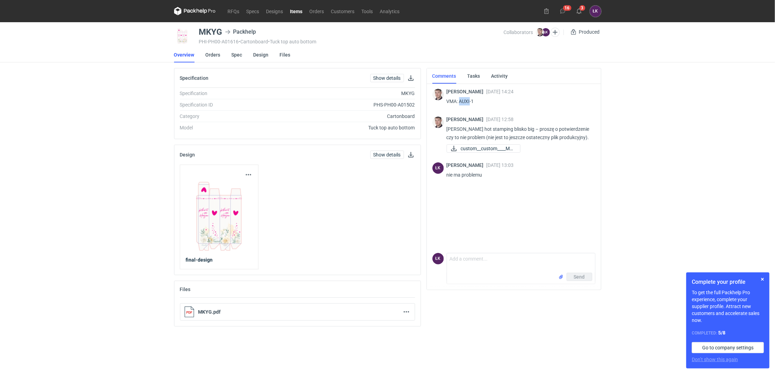
drag, startPoint x: 460, startPoint y: 98, endPoint x: 470, endPoint y: 101, distance: 10.4
click at [470, 101] on p "VMA: AUXI-1" at bounding box center [518, 101] width 143 height 8
copy p "AUXI"
click at [6, 160] on div "RFQs Specs Designs Items Orders Customers Tools Analytics 16 3 ŁK Łukasz Kowals…" at bounding box center [387, 187] width 775 height 374
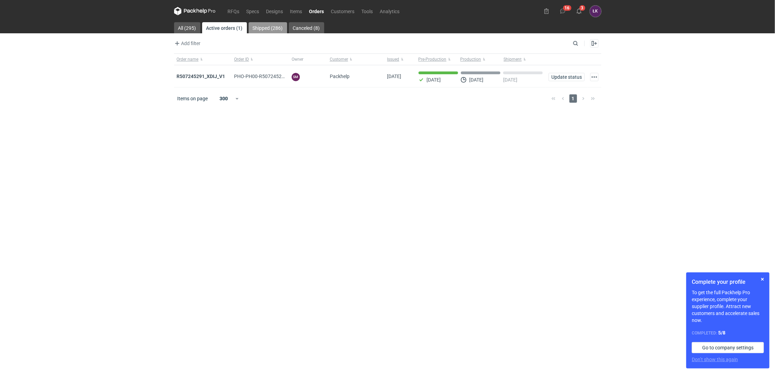
click at [270, 24] on link "Shipped (286)" at bounding box center [268, 27] width 39 height 11
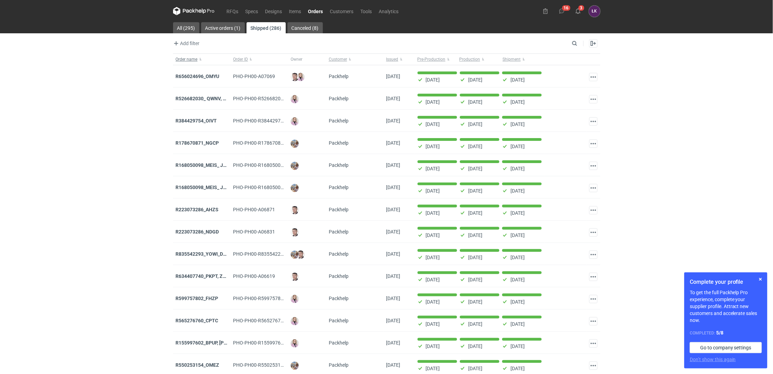
scroll to position [5295, 0]
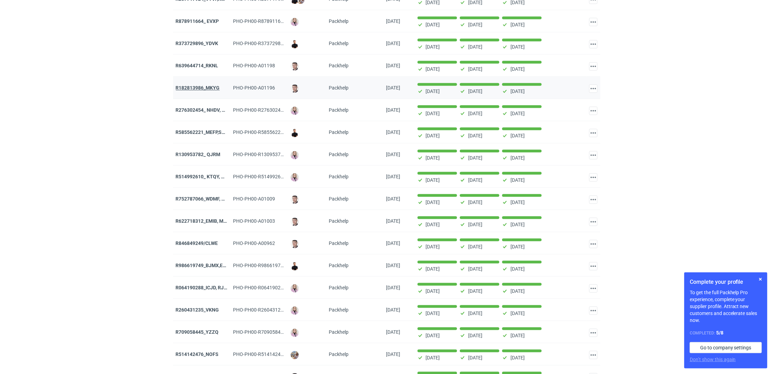
click at [194, 91] on strong "R182813986_MKYG" at bounding box center [198, 88] width 44 height 6
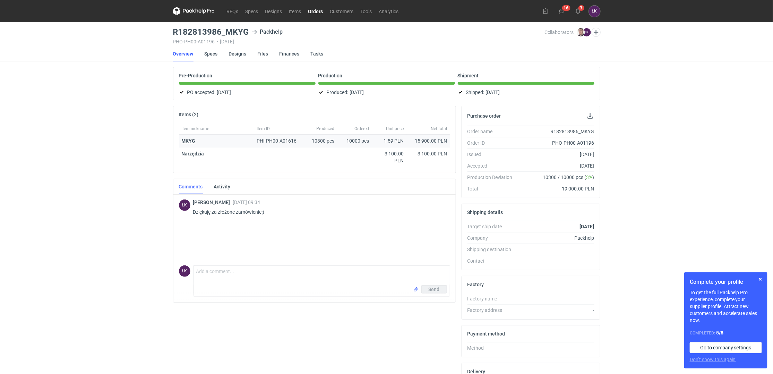
click at [189, 139] on strong "MKYG" at bounding box center [189, 141] width 14 height 6
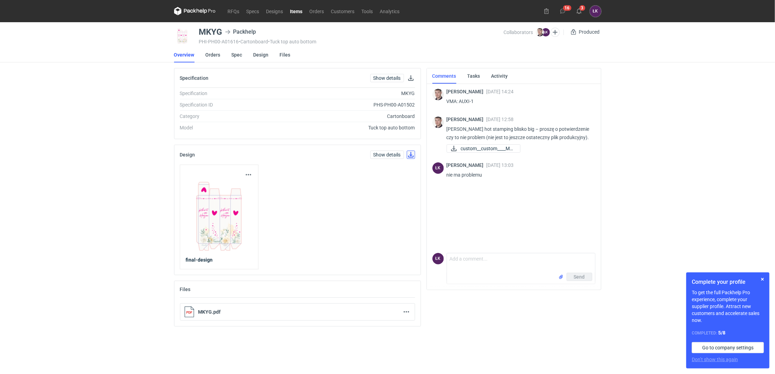
click at [411, 156] on link at bounding box center [411, 155] width 8 height 8
click at [80, 202] on div "RFQs Specs Designs Items Orders Customers Tools Analytics 16 3 ŁK Łukasz Kowals…" at bounding box center [387, 187] width 775 height 374
click at [238, 54] on link "Spec" at bounding box center [237, 54] width 11 height 15
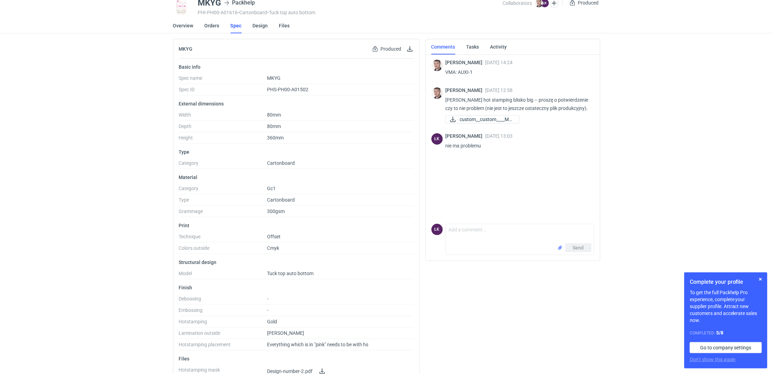
scroll to position [45, 0]
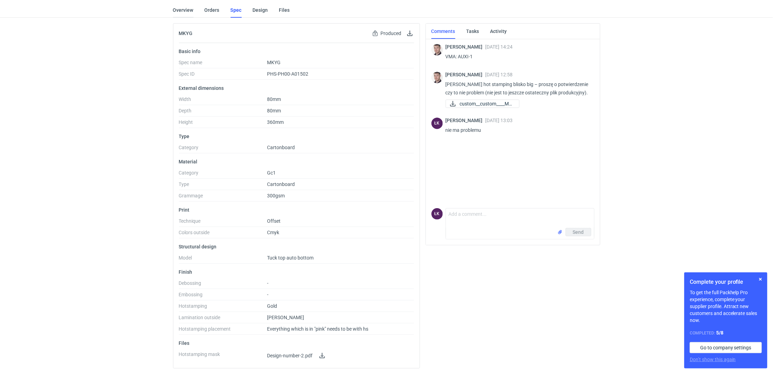
click at [178, 10] on link "Overview" at bounding box center [183, 9] width 20 height 15
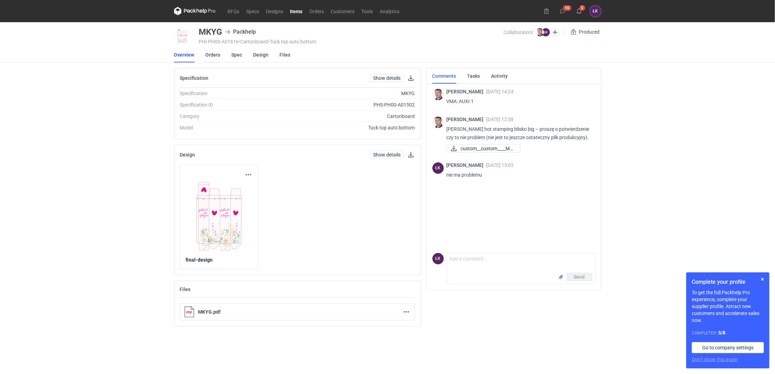
click at [217, 54] on link "Orders" at bounding box center [213, 54] width 15 height 15
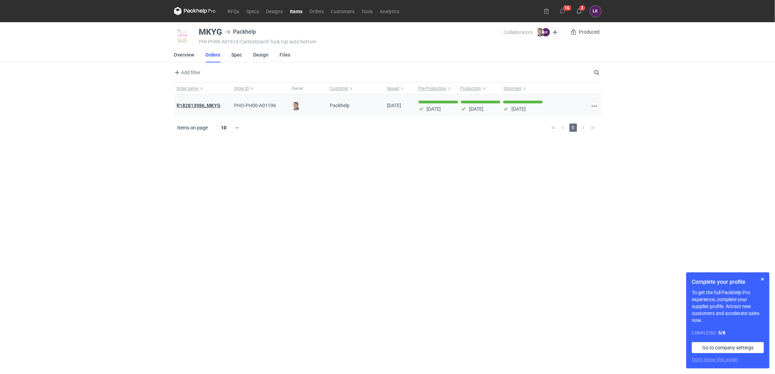
click at [207, 106] on strong "R182813986_MKYG" at bounding box center [199, 106] width 44 height 6
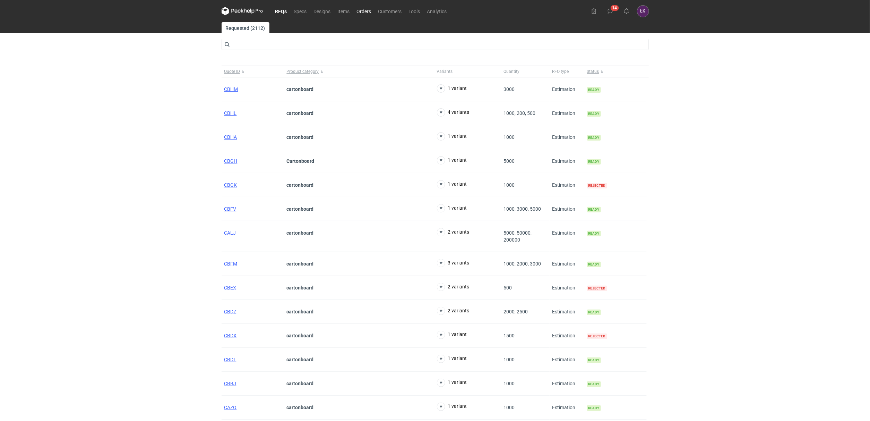
click at [364, 13] on link "Orders" at bounding box center [365, 11] width 22 height 8
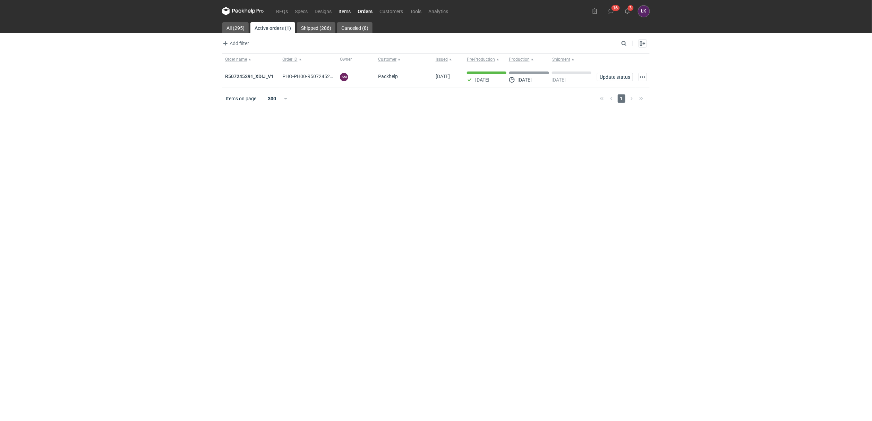
click at [348, 14] on link "Items" at bounding box center [344, 11] width 19 height 8
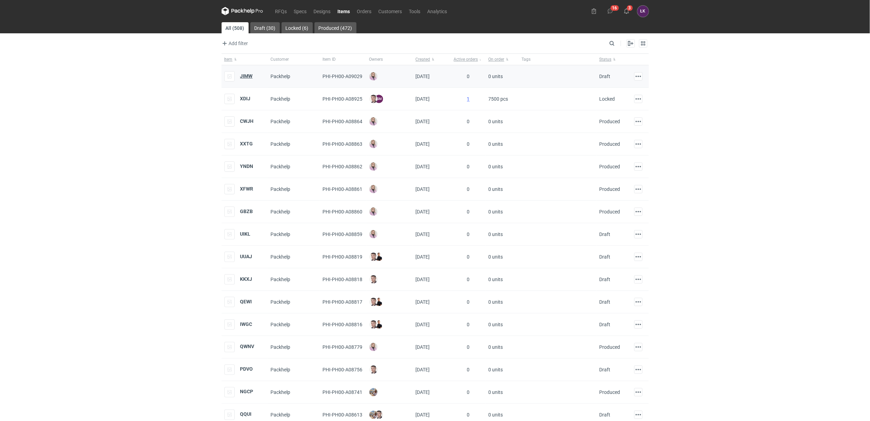
click at [248, 76] on strong "JIMW" at bounding box center [246, 76] width 12 height 6
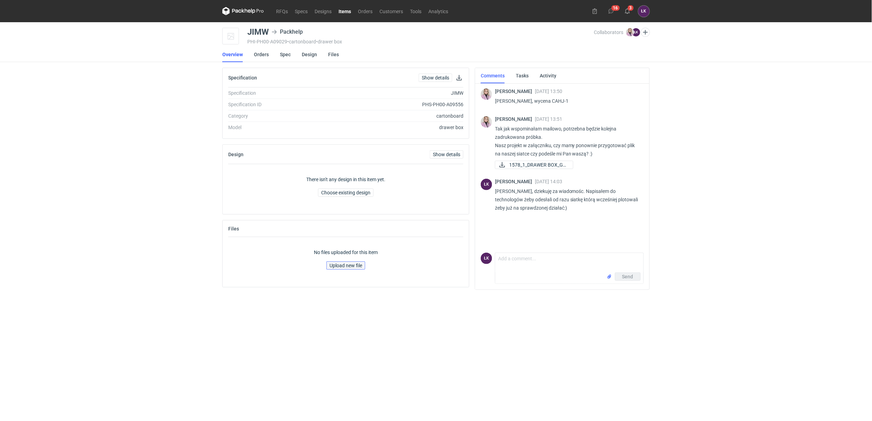
click at [354, 266] on span "Upload new file" at bounding box center [346, 265] width 33 height 5
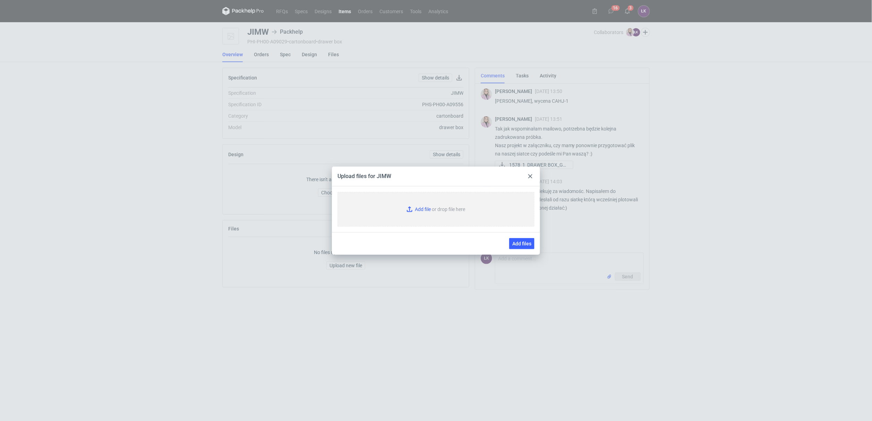
click at [419, 207] on input "Add file or drop file here" at bounding box center [436, 209] width 197 height 35
type input "C:\fakepath\JIMW [DATE] v3.pdf"
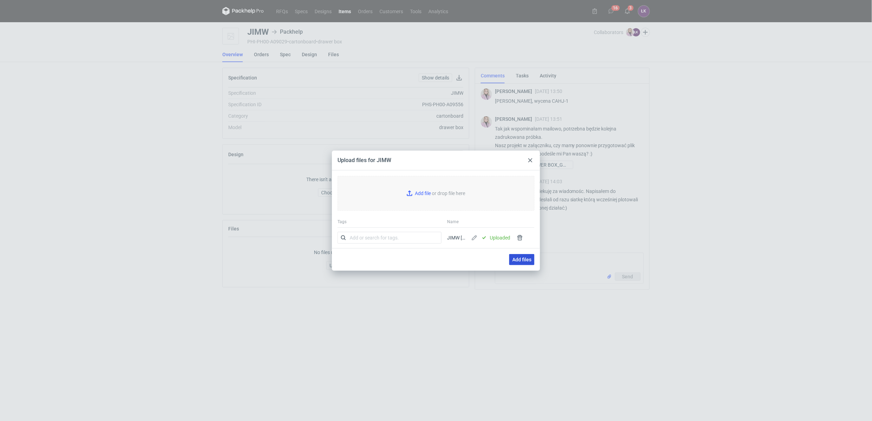
click at [520, 258] on span "Add files" at bounding box center [521, 259] width 19 height 5
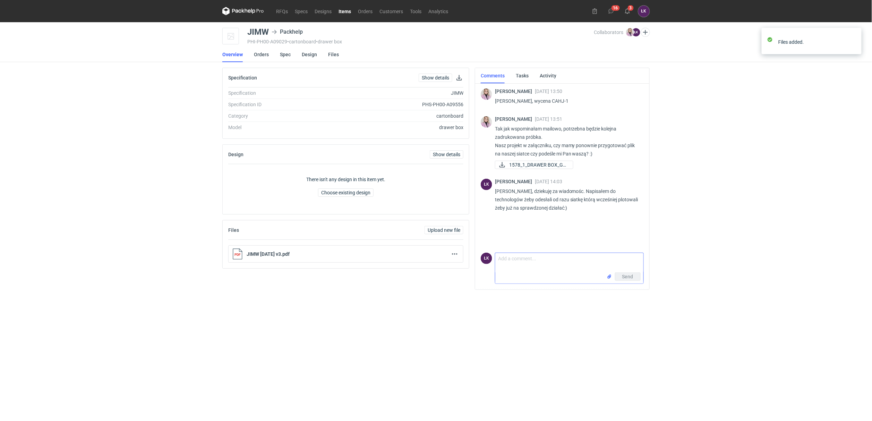
click at [546, 262] on textarea "Comment message" at bounding box center [569, 262] width 148 height 19
type textarea "siatka załączona. Poprawialiśmy delikatnie obwolutę żeby lepiej wchodziłą"
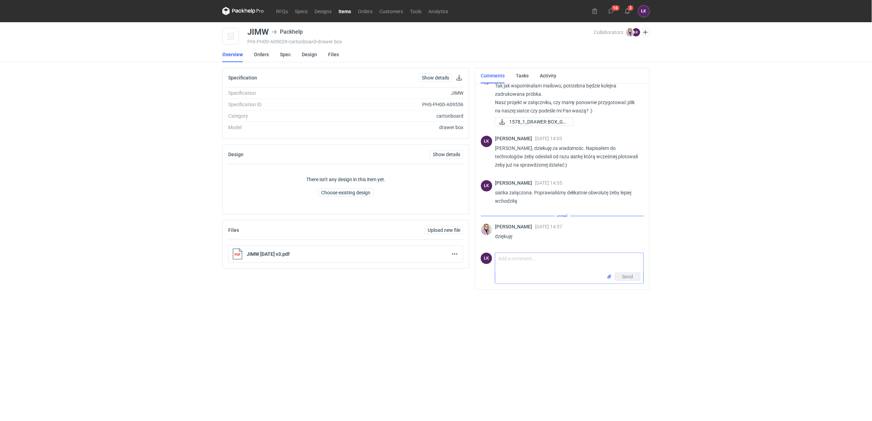
scroll to position [36, 0]
